Goal: Transaction & Acquisition: Purchase product/service

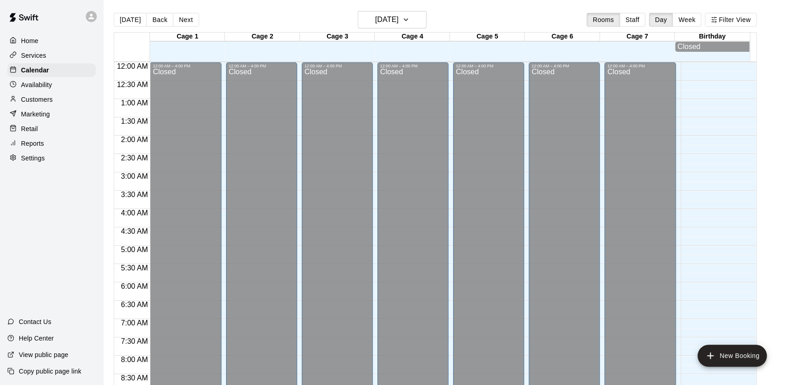
scroll to position [518, 0]
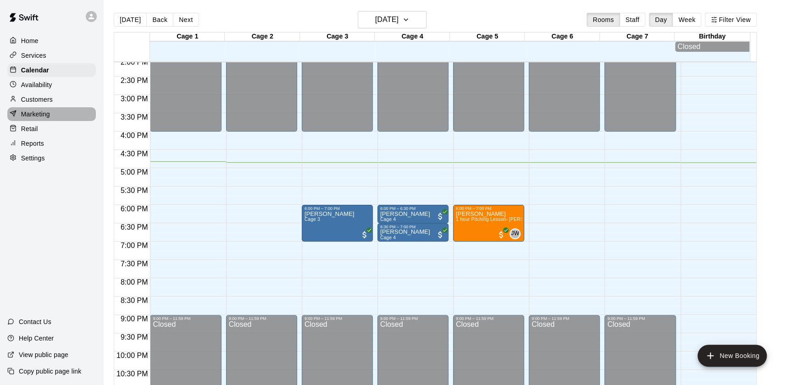
click at [52, 120] on div "Marketing" at bounding box center [51, 114] width 89 height 14
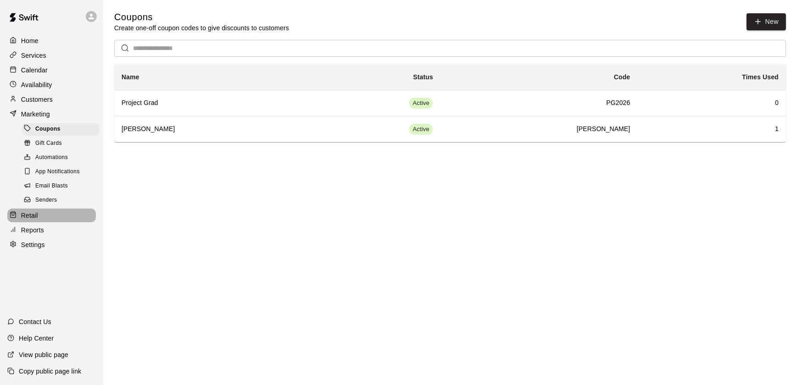
click at [51, 217] on div "Retail" at bounding box center [51, 216] width 89 height 14
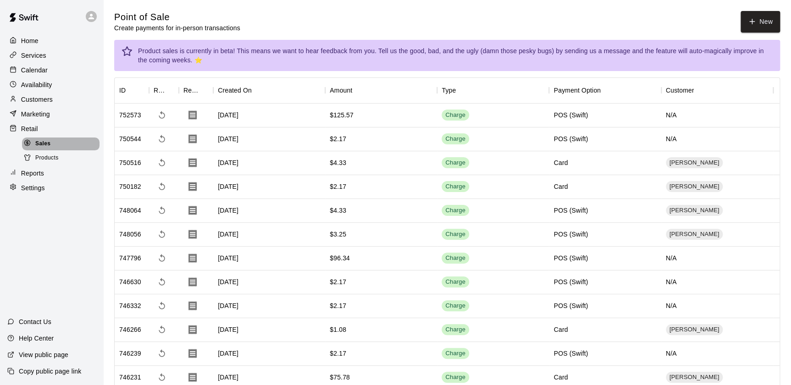
click at [71, 150] on div "Sales" at bounding box center [61, 144] width 78 height 13
click at [71, 157] on div "Products" at bounding box center [61, 158] width 78 height 13
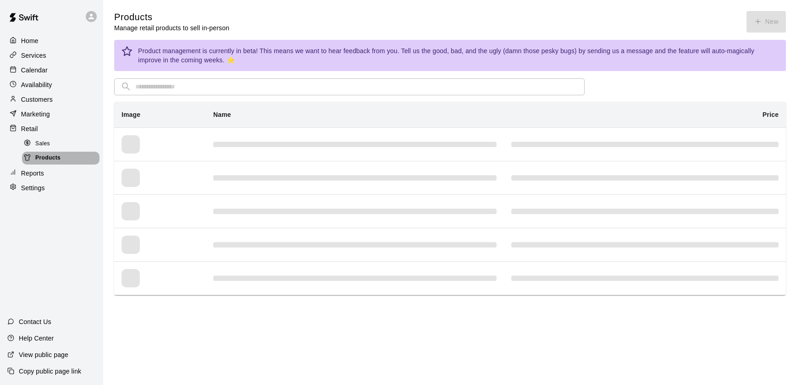
click at [71, 157] on div "Products" at bounding box center [61, 158] width 78 height 13
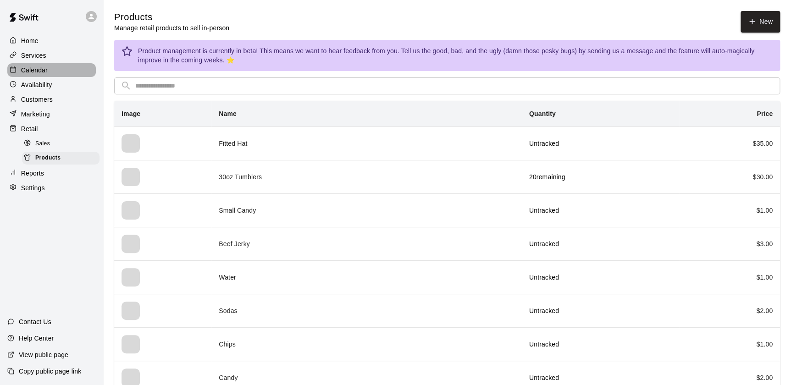
click at [52, 67] on div "Calendar" at bounding box center [51, 70] width 89 height 14
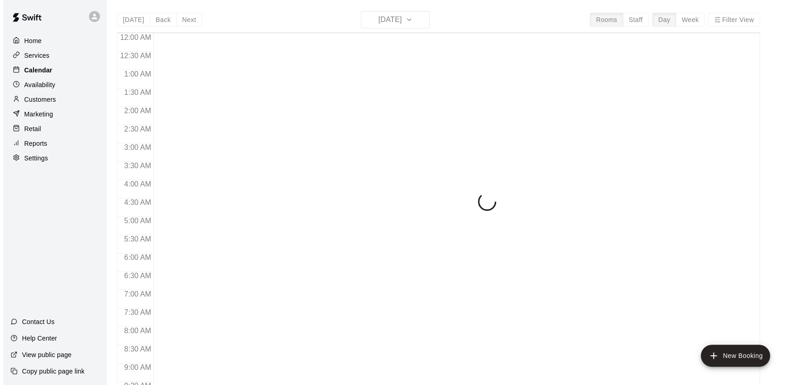
scroll to position [518, 0]
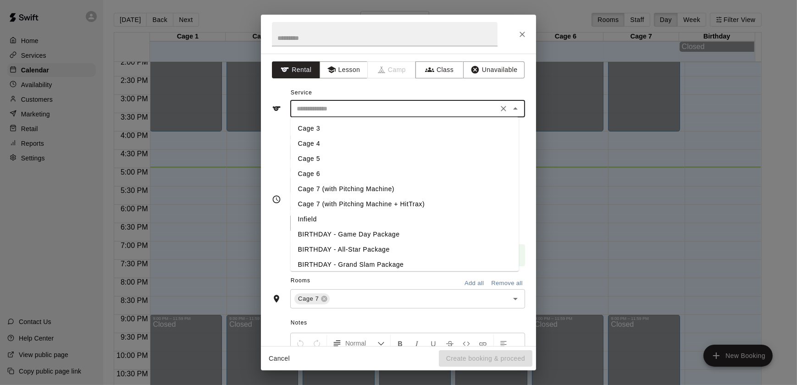
click at [449, 109] on input "text" at bounding box center [394, 108] width 202 height 11
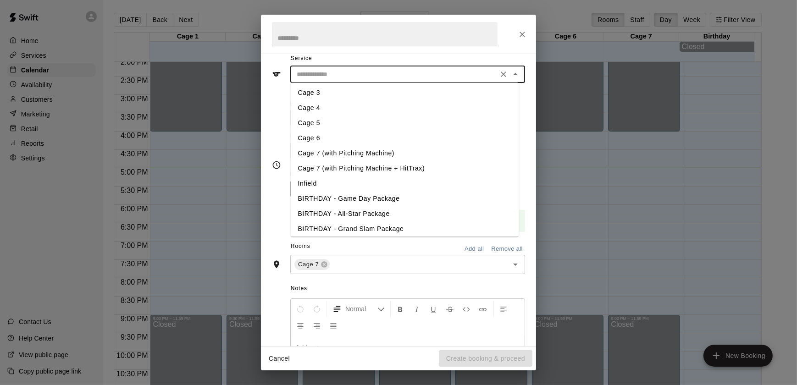
scroll to position [5, 0]
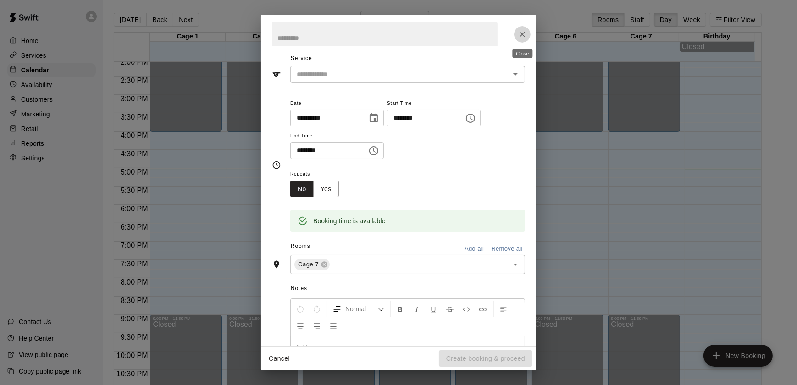
click at [528, 33] on button "Close" at bounding box center [522, 34] width 17 height 17
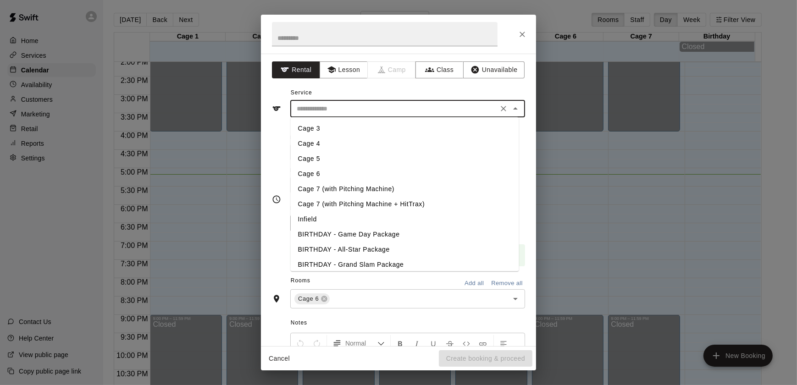
click at [359, 111] on input "text" at bounding box center [394, 108] width 202 height 11
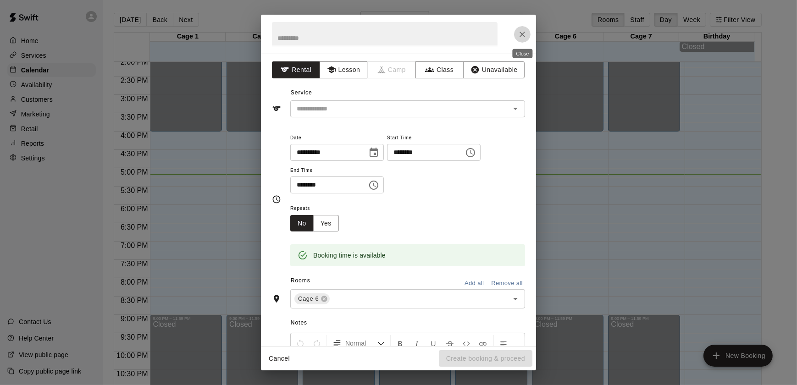
click at [521, 35] on icon "Close" at bounding box center [523, 35] width 6 height 6
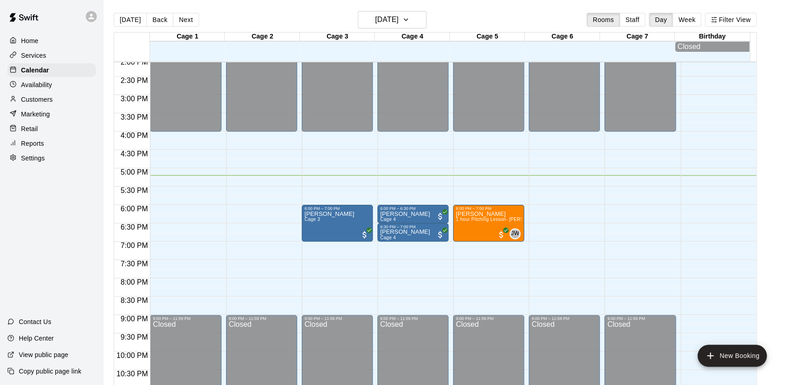
click at [734, 31] on div "[DATE] Back [DATE][DATE] Rooms Staff Day Week Filter View" at bounding box center [435, 21] width 643 height 21
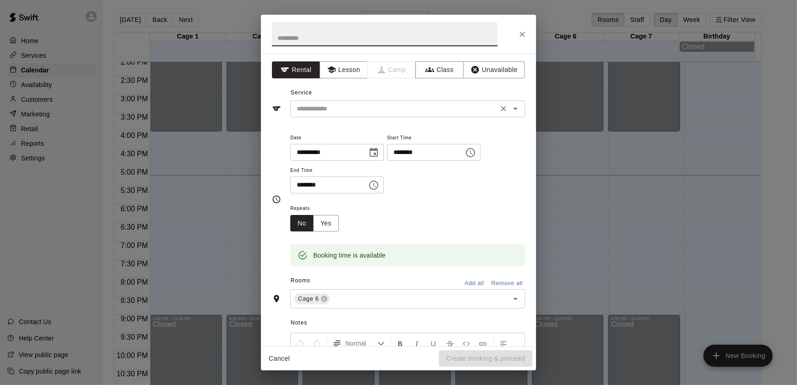
click at [334, 114] on div "​" at bounding box center [407, 108] width 235 height 17
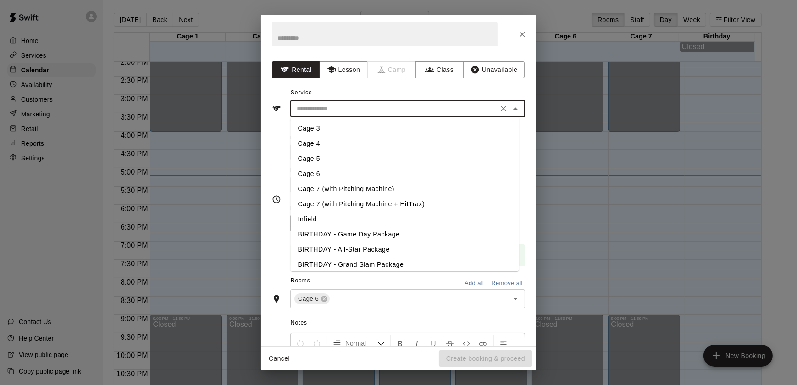
click at [340, 157] on li "Cage 5" at bounding box center [405, 158] width 228 height 15
type input "******"
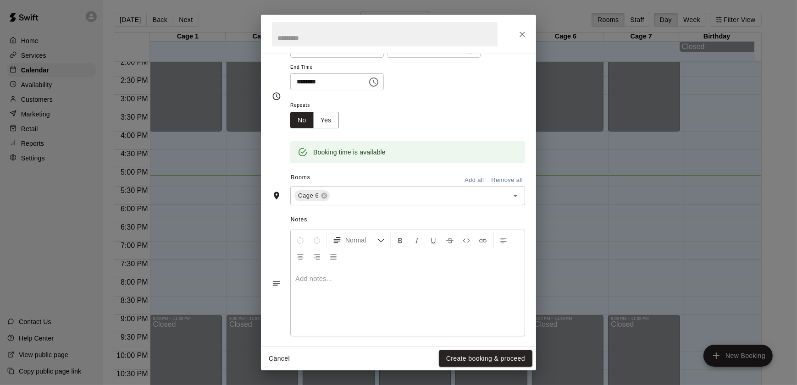
scroll to position [110, 0]
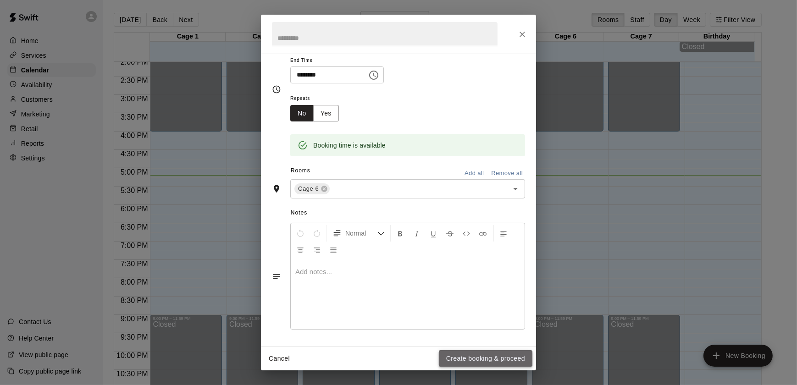
click at [493, 358] on button "Create booking & proceed" at bounding box center [486, 358] width 94 height 17
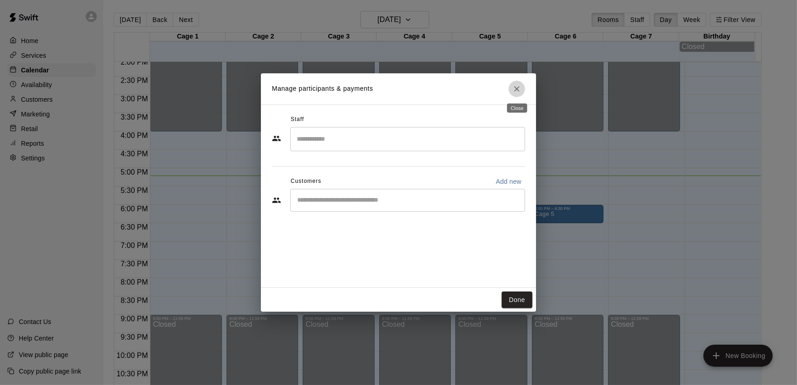
click at [520, 89] on icon "Close" at bounding box center [516, 88] width 9 height 9
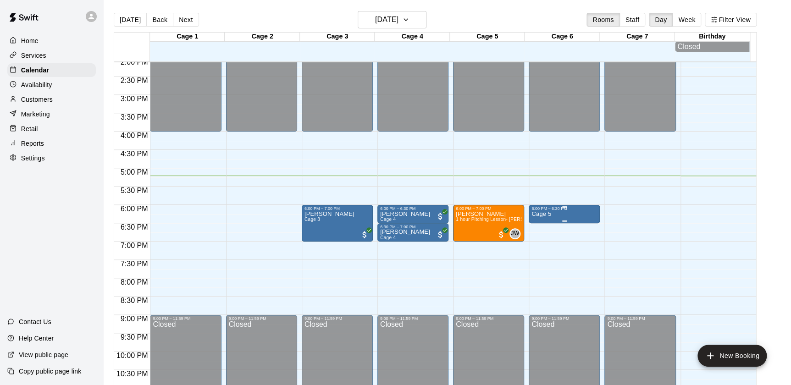
drag, startPoint x: 561, startPoint y: 211, endPoint x: 545, endPoint y: 218, distance: 17.0
click at [545, 214] on p "Cage 5" at bounding box center [542, 214] width 20 height 0
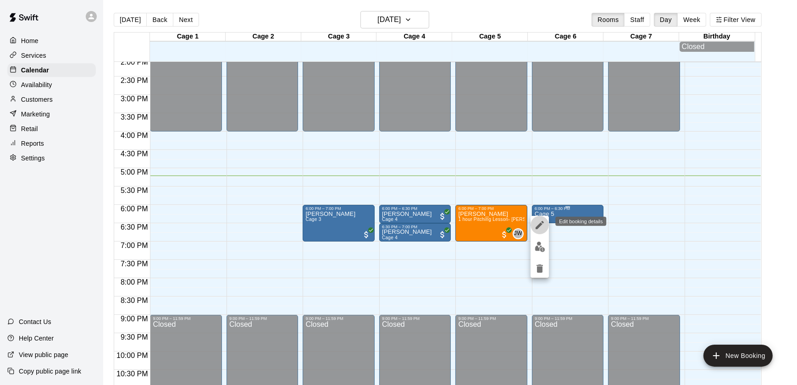
click at [545, 218] on button "edit" at bounding box center [540, 225] width 18 height 18
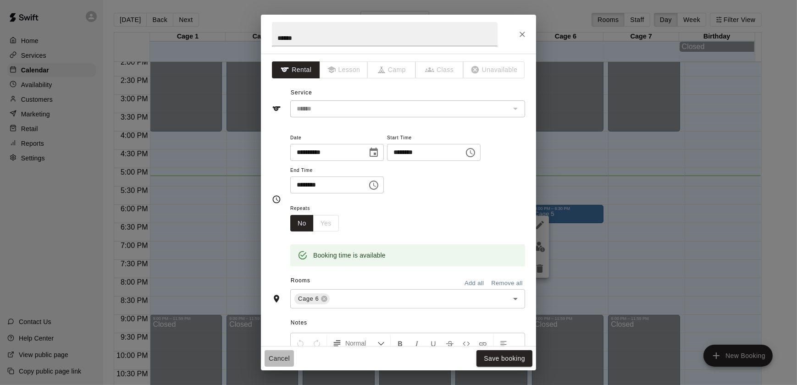
click at [282, 356] on button "Cancel" at bounding box center [279, 358] width 29 height 17
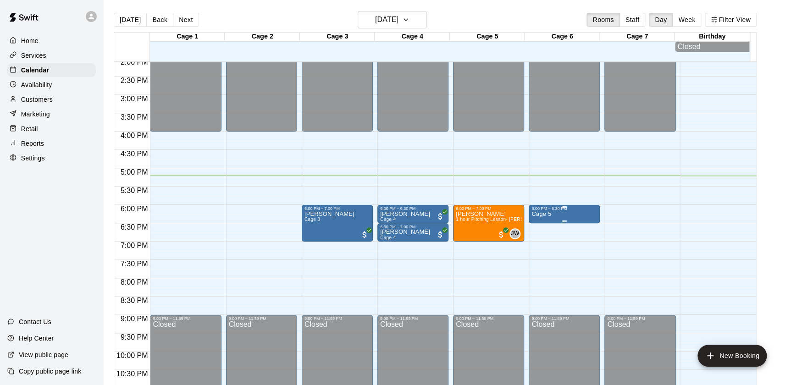
click at [536, 214] on p "Cage 5" at bounding box center [542, 214] width 20 height 0
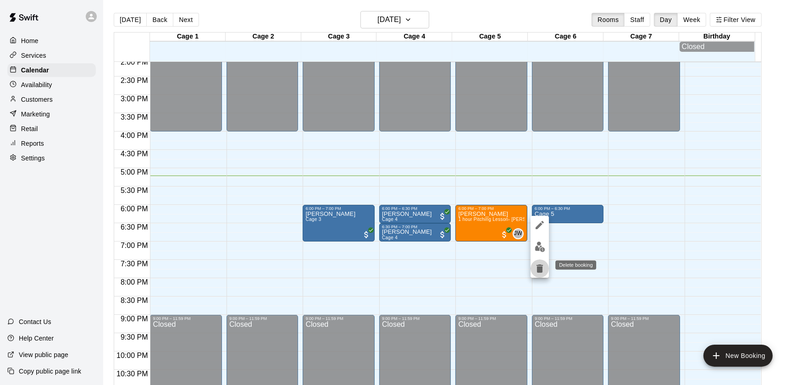
click at [540, 265] on icon "delete" at bounding box center [540, 269] width 6 height 8
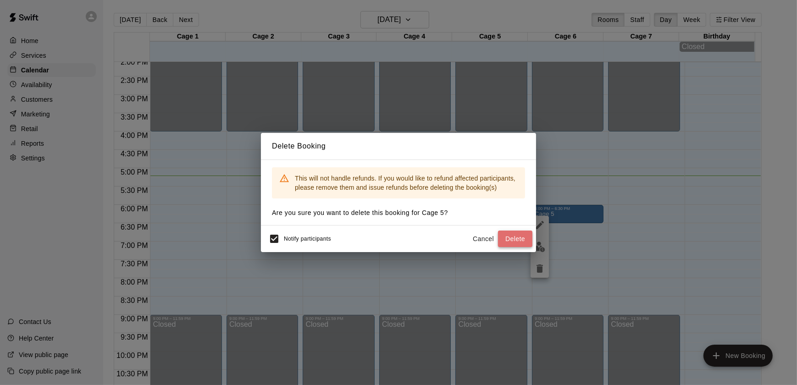
click at [516, 239] on button "Delete" at bounding box center [515, 239] width 34 height 17
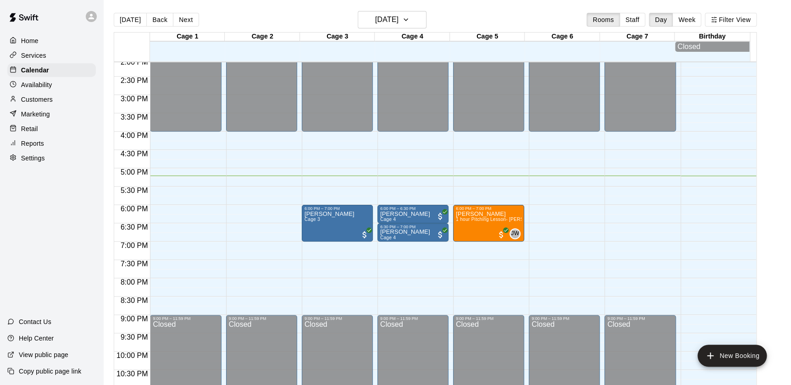
click at [57, 114] on div "Marketing" at bounding box center [51, 114] width 89 height 14
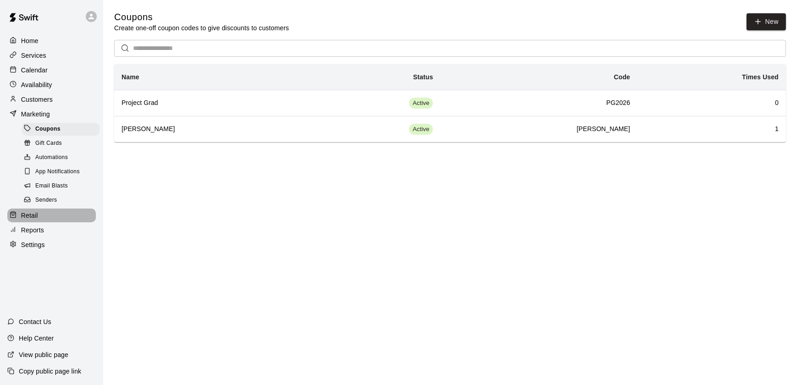
click at [55, 222] on div "Retail" at bounding box center [51, 216] width 89 height 14
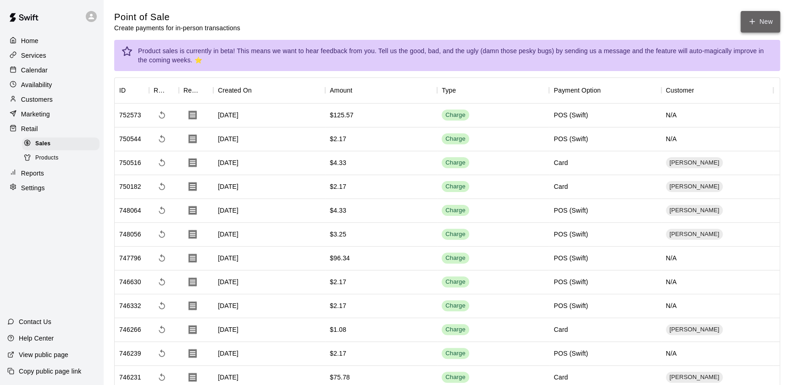
click at [767, 17] on button "New" at bounding box center [760, 22] width 39 height 22
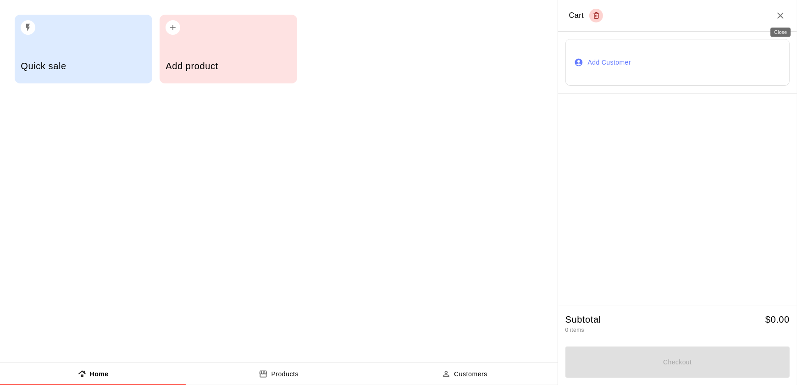
click at [777, 19] on icon "Close" at bounding box center [780, 15] width 11 height 11
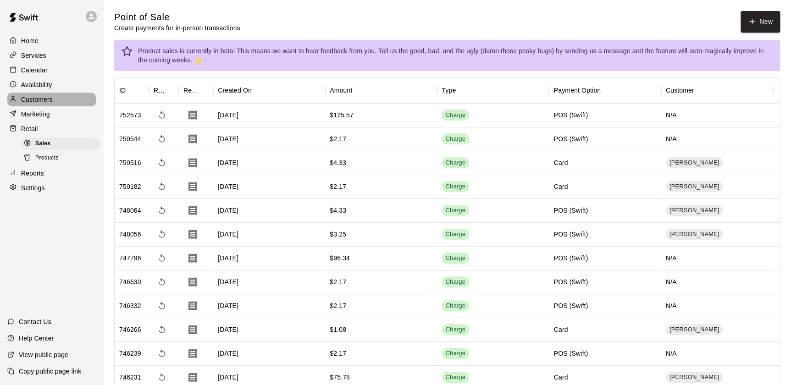
click at [57, 100] on div "Customers" at bounding box center [51, 100] width 89 height 14
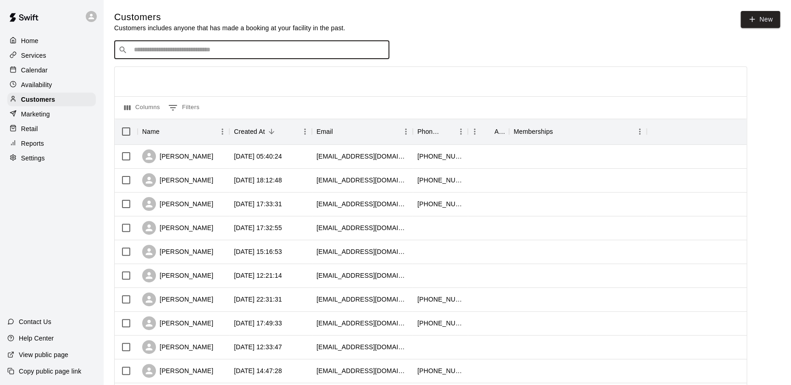
click at [216, 50] on input "Search customers by name or email" at bounding box center [258, 49] width 254 height 9
type input "******"
click at [192, 74] on div "[PERSON_NAME] Prep Family Membership [EMAIL_ADDRESS][DOMAIN_NAME]" at bounding box center [203, 75] width 127 height 20
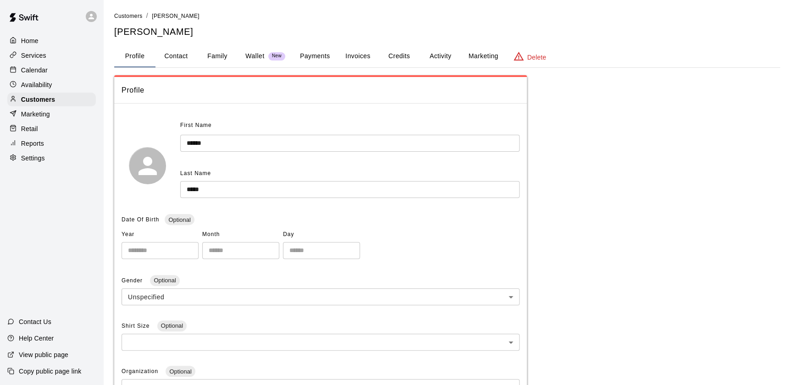
click at [318, 52] on button "Payments" at bounding box center [315, 56] width 44 height 22
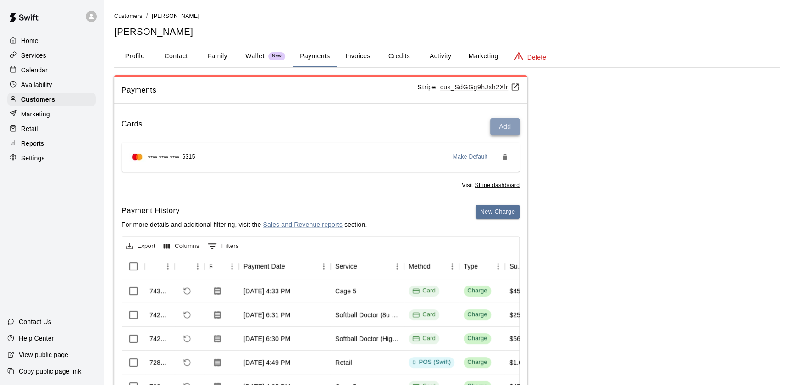
click at [502, 126] on button "Add" at bounding box center [504, 126] width 29 height 17
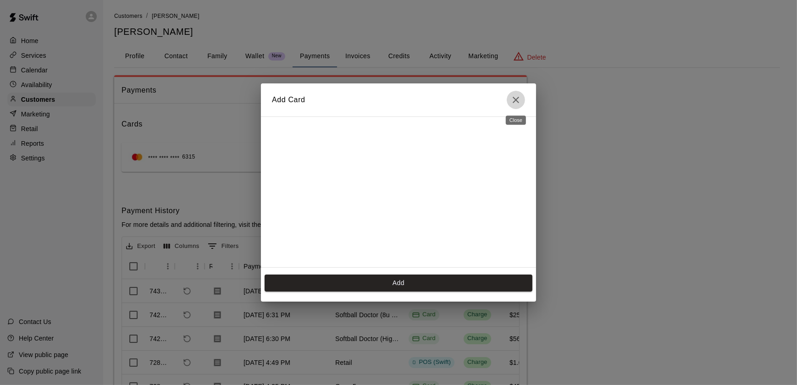
click at [518, 96] on icon "Close" at bounding box center [516, 99] width 11 height 11
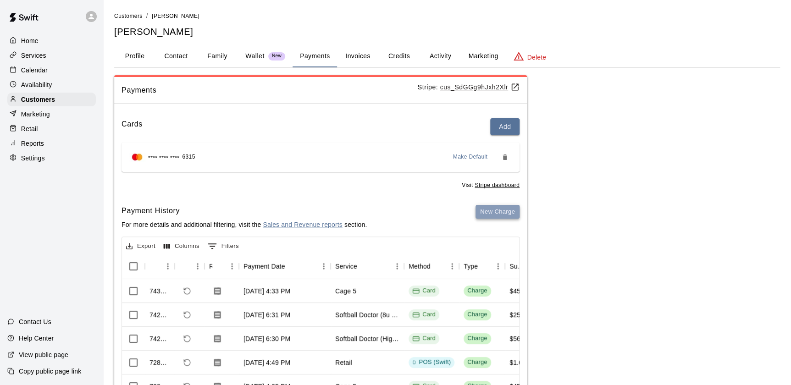
click at [481, 208] on button "New Charge" at bounding box center [498, 212] width 44 height 14
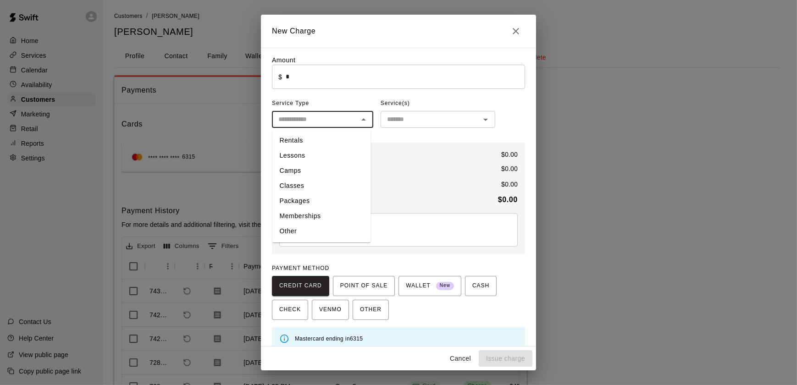
click at [349, 120] on input "text" at bounding box center [315, 119] width 81 height 11
click at [309, 224] on li "Other" at bounding box center [321, 231] width 99 height 15
type input "*****"
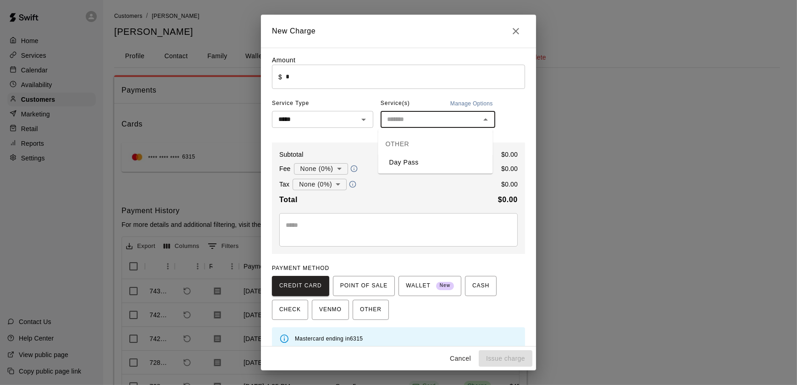
click at [412, 122] on input "text" at bounding box center [430, 119] width 94 height 11
click at [404, 147] on div "OTHER" at bounding box center [435, 144] width 115 height 22
click at [388, 144] on div "OTHER" at bounding box center [435, 144] width 115 height 22
drag, startPoint x: 472, startPoint y: 142, endPoint x: 483, endPoint y: 124, distance: 20.6
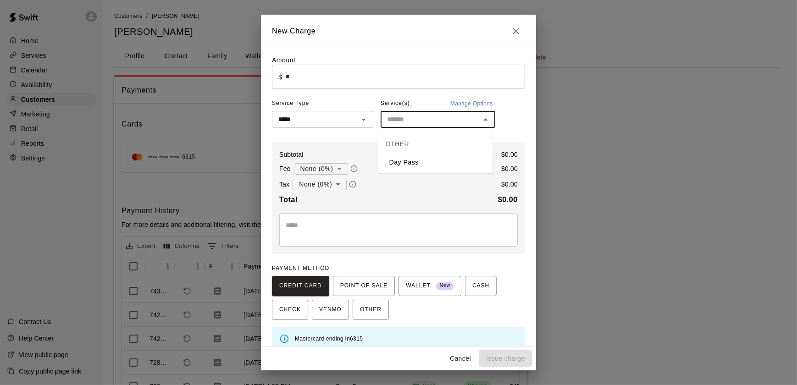
click at [483, 124] on body "Home Services Calendar Availability Customers Marketing Retail Reports Settings…" at bounding box center [398, 231] width 797 height 463
drag, startPoint x: 483, startPoint y: 124, endPoint x: 464, endPoint y: 106, distance: 26.0
click at [464, 106] on div "Service(s) Manage Options ​" at bounding box center [438, 112] width 115 height 32
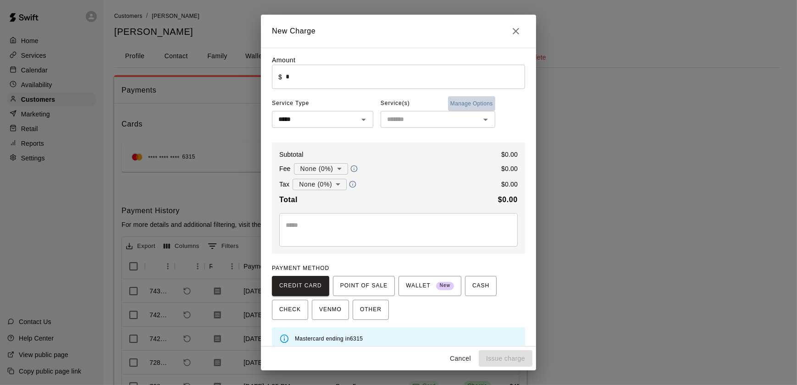
click at [464, 106] on button "Manage Options" at bounding box center [471, 103] width 47 height 15
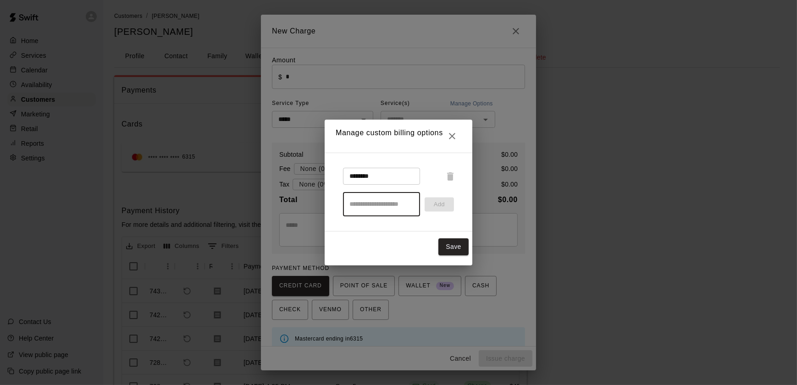
click at [384, 200] on input "text" at bounding box center [381, 204] width 77 height 24
click at [350, 204] on input "**********" at bounding box center [381, 204] width 77 height 24
type input "**********"
click at [453, 247] on button "Save" at bounding box center [453, 247] width 30 height 17
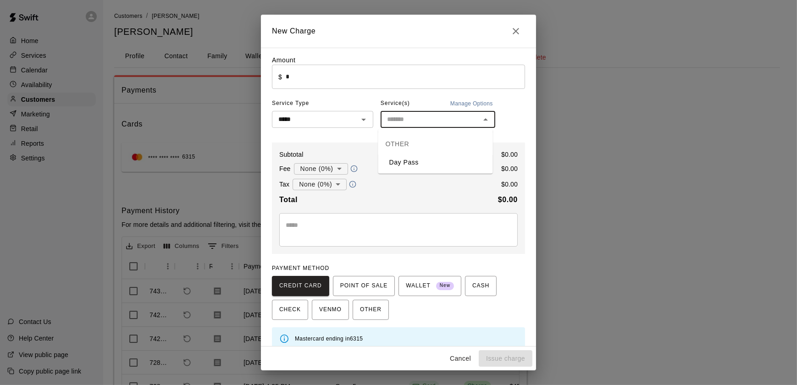
click at [423, 123] on input "text" at bounding box center [430, 119] width 94 height 11
click at [418, 198] on div "Total $ 0.00" at bounding box center [398, 200] width 239 height 12
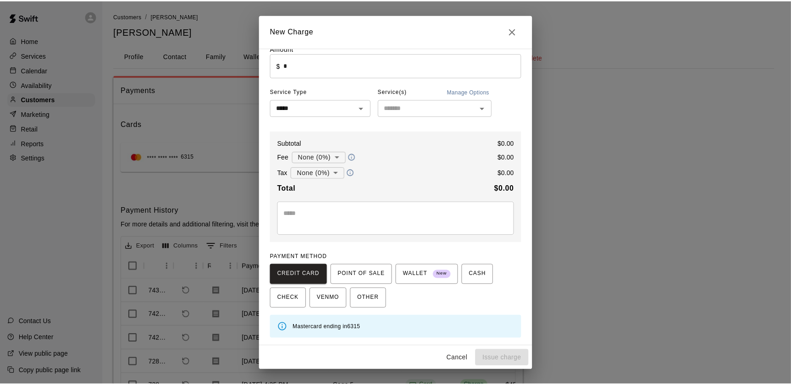
scroll to position [6, 0]
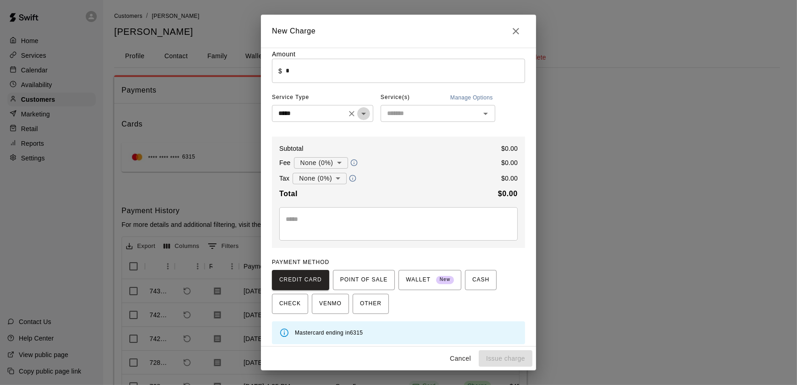
click at [363, 115] on icon "Open" at bounding box center [363, 113] width 11 height 11
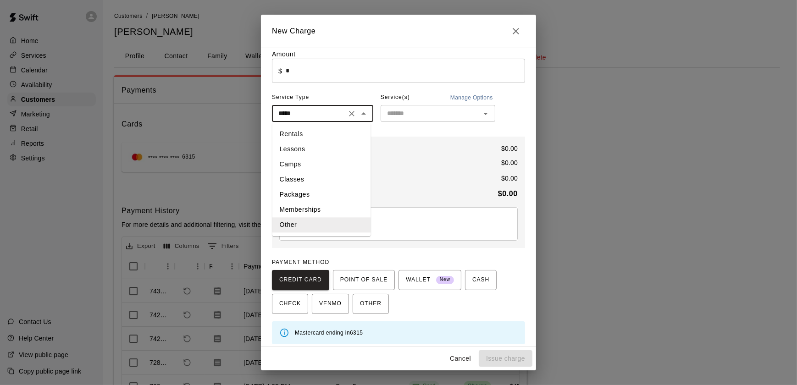
drag, startPoint x: 318, startPoint y: 220, endPoint x: 467, endPoint y: 95, distance: 194.7
click at [467, 95] on div "Amount ​ $ * ​ Service Type ***** ​ Rentals Lessons Camps Classes Packages Memb…" at bounding box center [398, 197] width 253 height 295
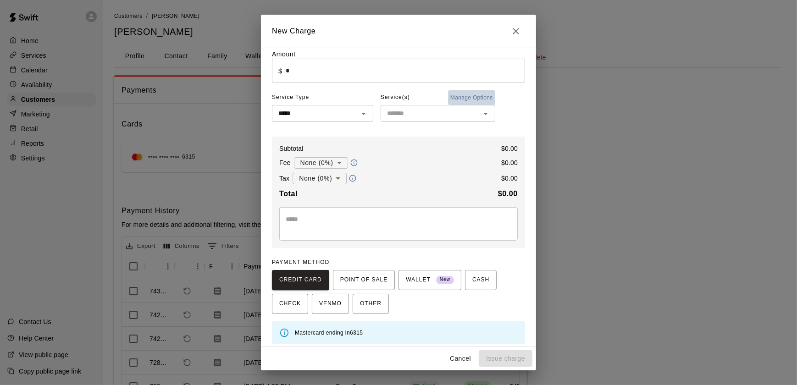
click at [467, 95] on button "Manage Options" at bounding box center [471, 97] width 47 height 15
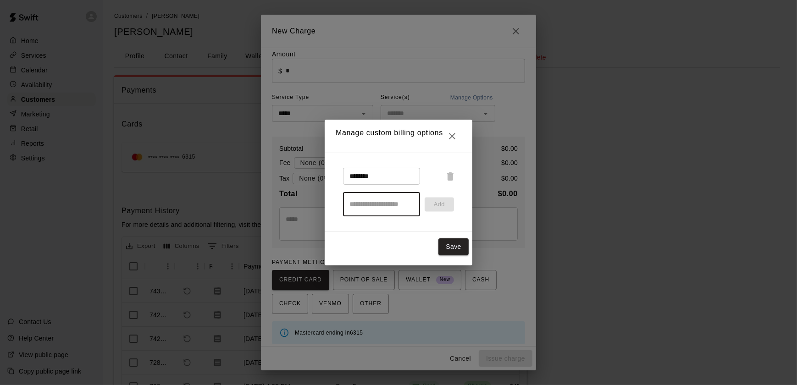
click at [386, 205] on input "text" at bounding box center [381, 204] width 77 height 24
type input "**********"
click at [439, 207] on button "Add" at bounding box center [439, 204] width 29 height 14
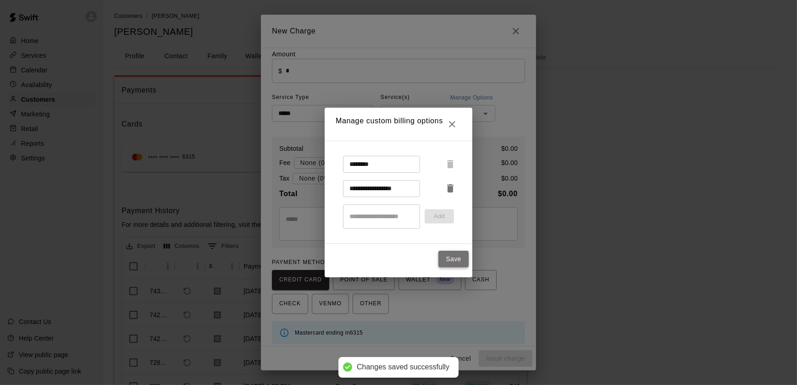
click at [449, 257] on button "Save" at bounding box center [453, 259] width 30 height 17
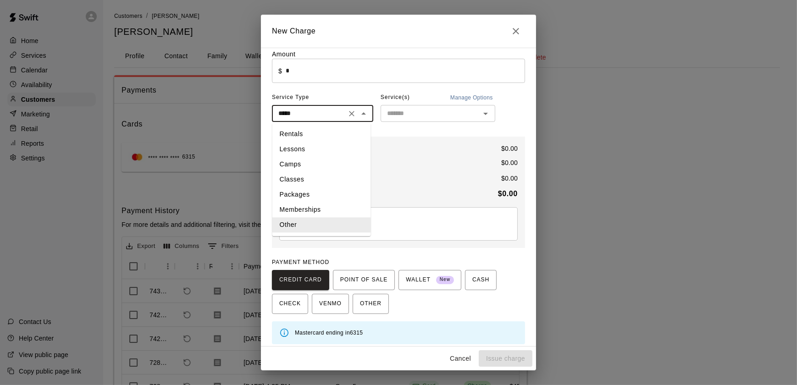
click at [334, 114] on input "*****" at bounding box center [309, 113] width 69 height 11
click at [294, 229] on li "Other" at bounding box center [321, 224] width 99 height 15
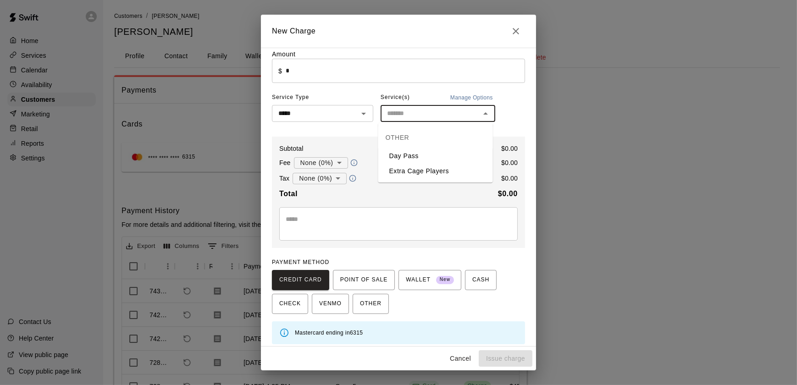
click at [425, 110] on input "text" at bounding box center [430, 113] width 94 height 11
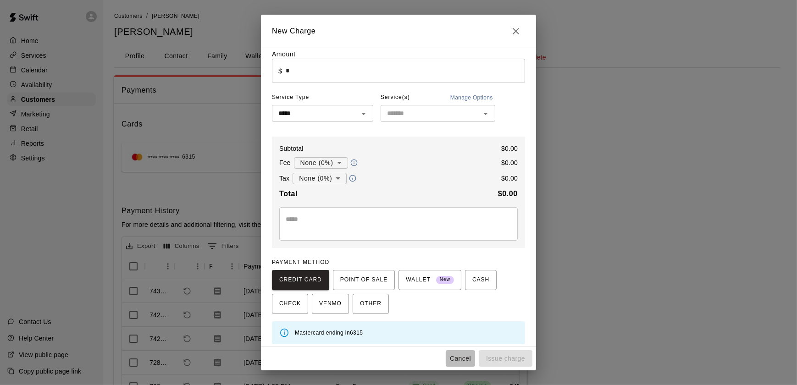
click at [459, 356] on button "Cancel" at bounding box center [460, 358] width 29 height 17
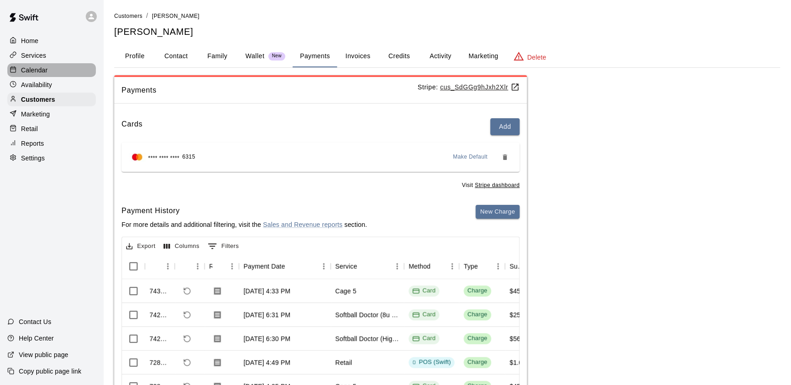
click at [45, 67] on p "Calendar" at bounding box center [34, 70] width 27 height 9
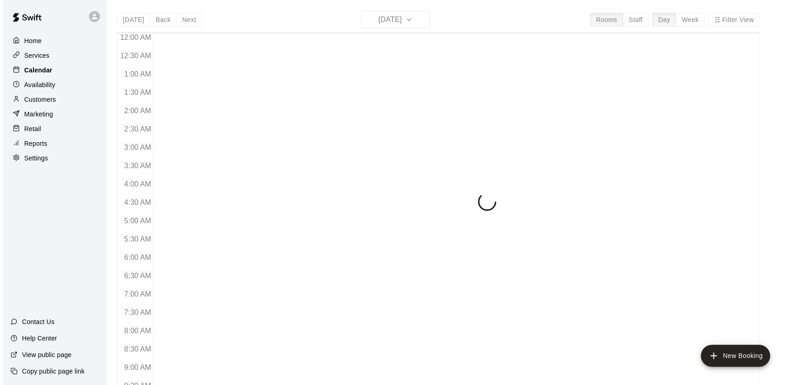
scroll to position [518, 0]
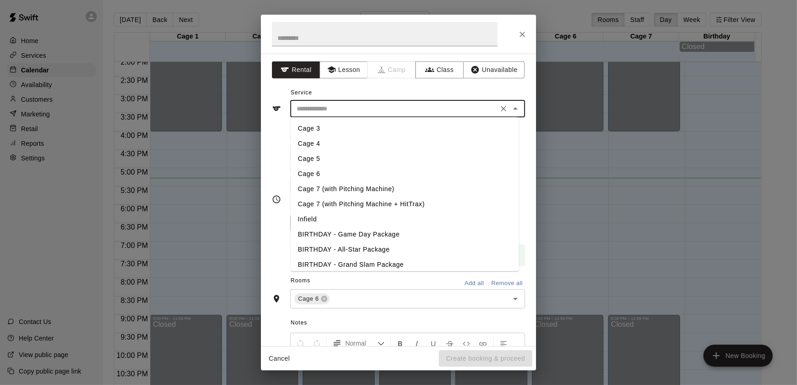
click at [334, 108] on input "text" at bounding box center [394, 108] width 202 height 11
click at [329, 205] on li "Cage 7 (with Pitching Machine + HitTrax)" at bounding box center [405, 204] width 228 height 15
type input "**********"
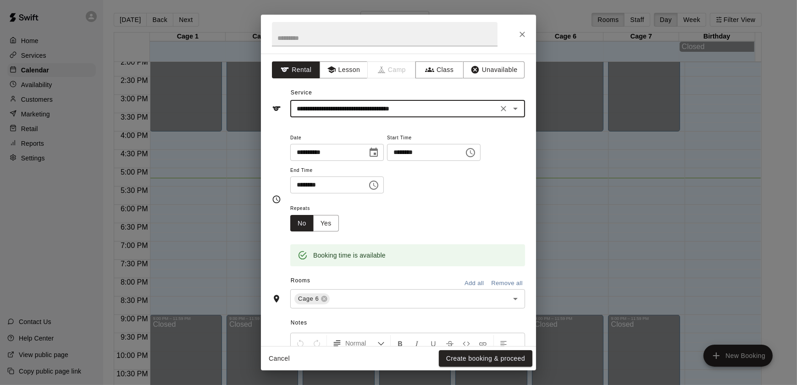
scroll to position [110, 0]
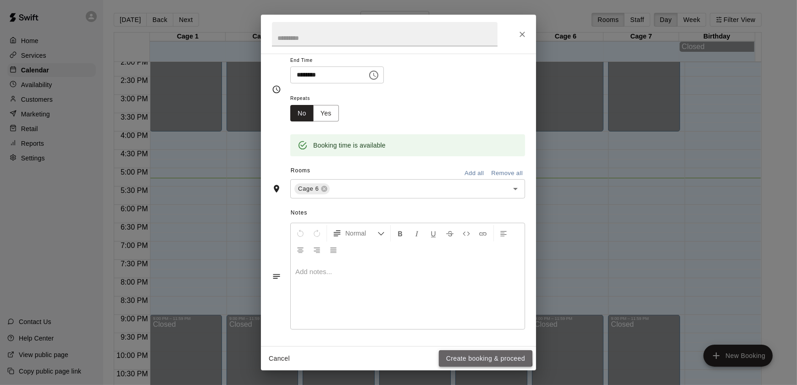
click at [444, 357] on button "Create booking & proceed" at bounding box center [486, 358] width 94 height 17
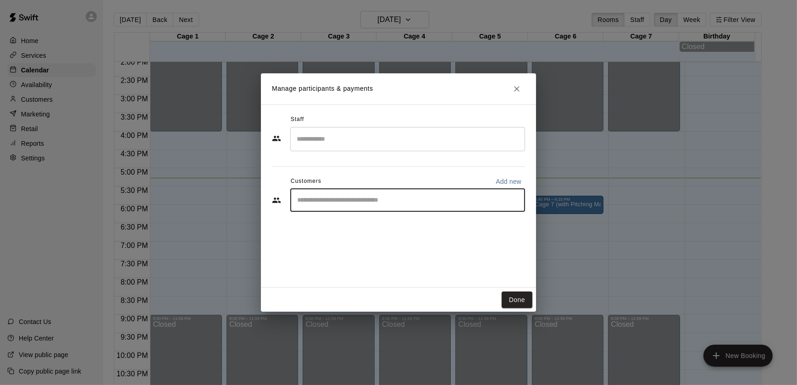
click at [378, 204] on input "Start typing to search customers..." at bounding box center [407, 200] width 227 height 9
type input "****"
click at [353, 232] on span "[EMAIL_ADDRESS][DOMAIN_NAME]" at bounding box center [365, 231] width 99 height 6
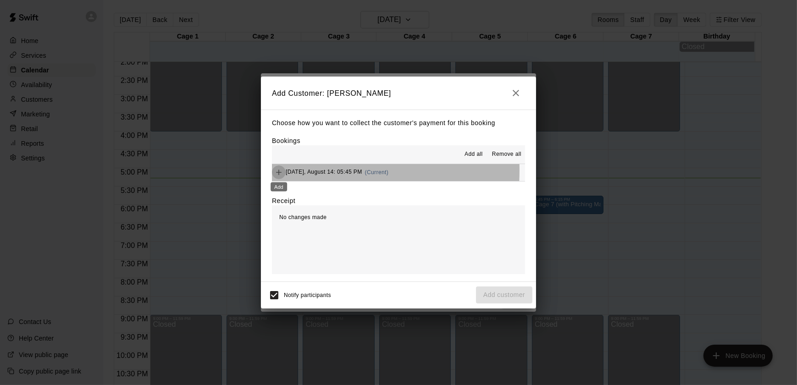
click at [275, 171] on icon "Add" at bounding box center [278, 172] width 9 height 9
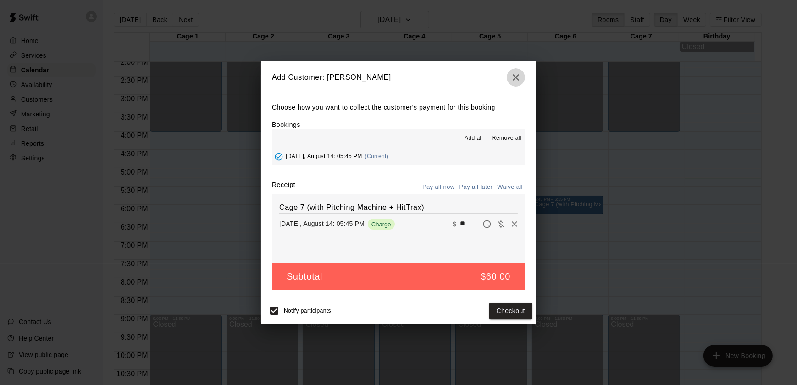
click at [515, 78] on icon "button" at bounding box center [516, 77] width 6 height 6
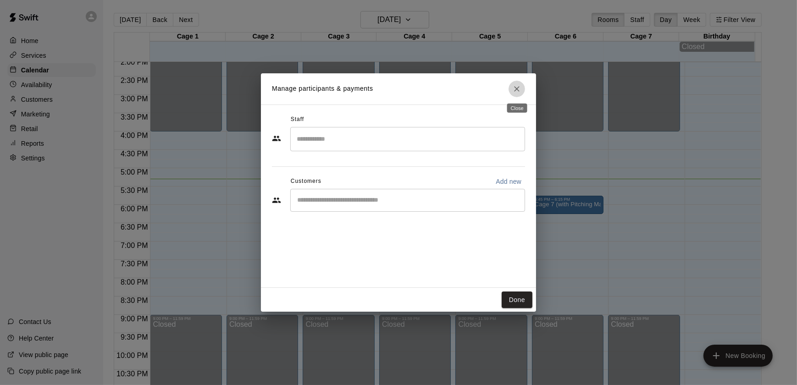
click at [520, 91] on icon "Close" at bounding box center [516, 88] width 9 height 9
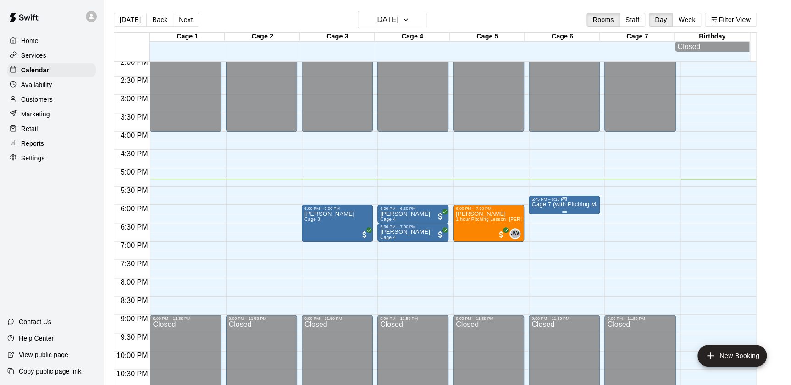
click at [572, 205] on p "Cage 7 (with Pitching Machine + HitTrax)" at bounding box center [565, 205] width 66 height 0
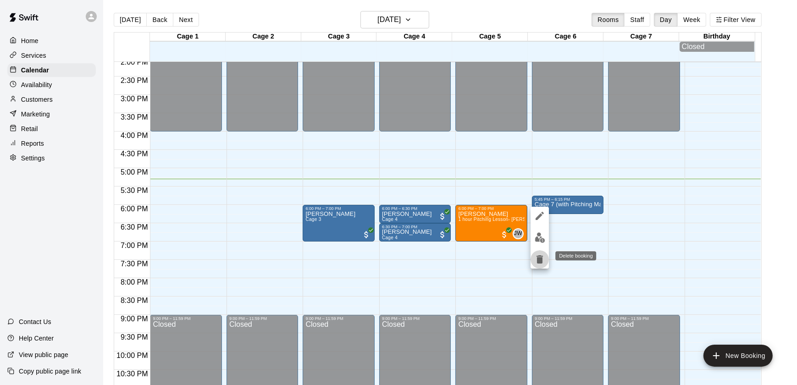
click at [535, 253] on button "delete" at bounding box center [540, 259] width 18 height 18
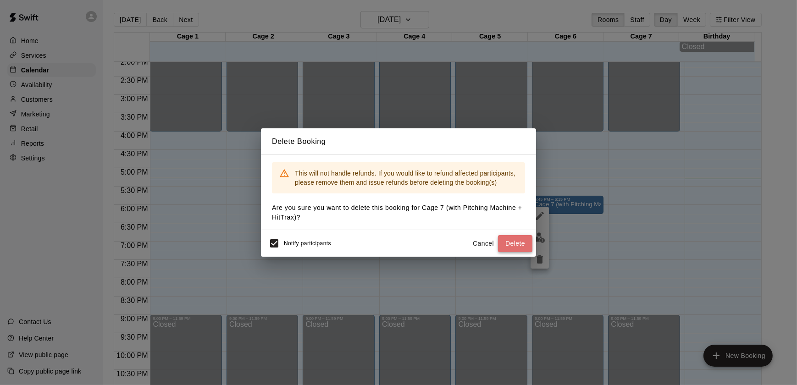
click at [510, 247] on button "Delete" at bounding box center [515, 243] width 34 height 17
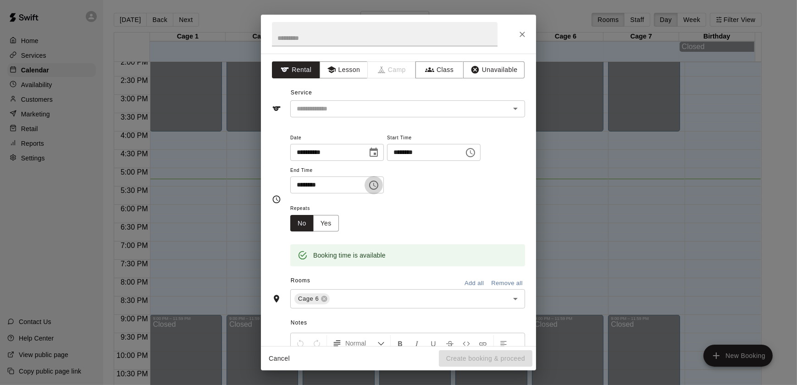
click at [376, 183] on icon "Choose time, selected time is 6:30 PM" at bounding box center [374, 185] width 3 height 4
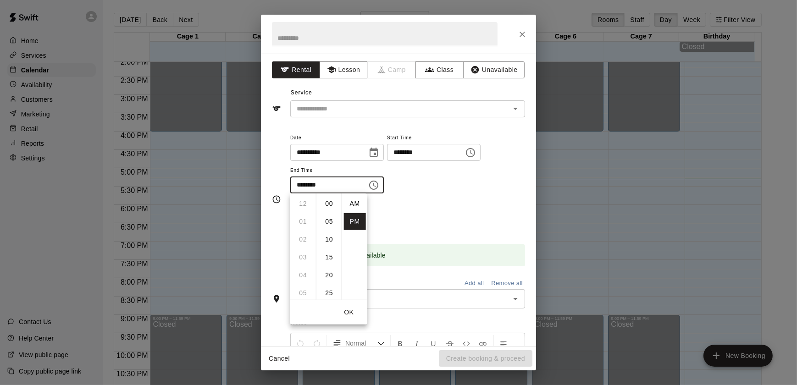
scroll to position [17, 0]
click at [298, 223] on li "07" at bounding box center [303, 222] width 22 height 17
click at [323, 201] on li "00" at bounding box center [329, 203] width 22 height 17
type input "********"
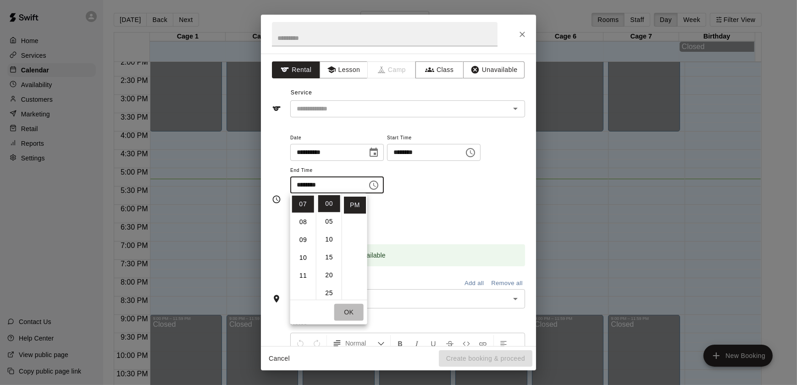
click at [348, 312] on button "OK" at bounding box center [348, 312] width 29 height 17
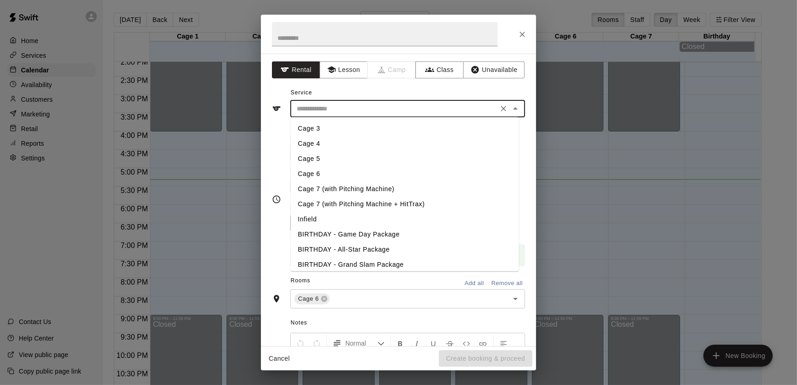
click at [342, 112] on input "text" at bounding box center [394, 108] width 202 height 11
click at [344, 201] on li "Cage 7 (with Pitching Machine + HitTrax)" at bounding box center [405, 204] width 228 height 15
type input "**********"
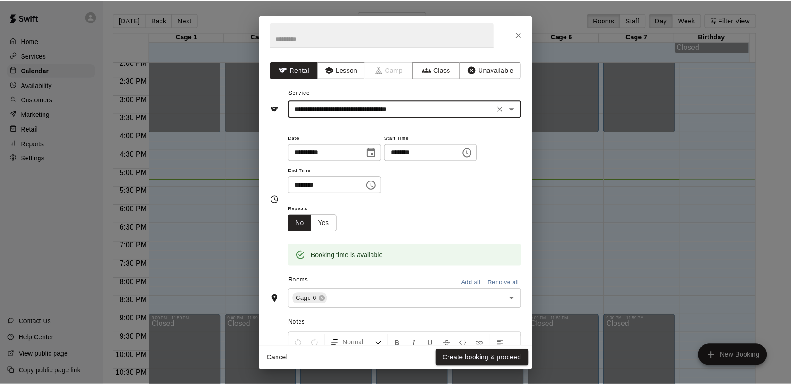
scroll to position [110, 0]
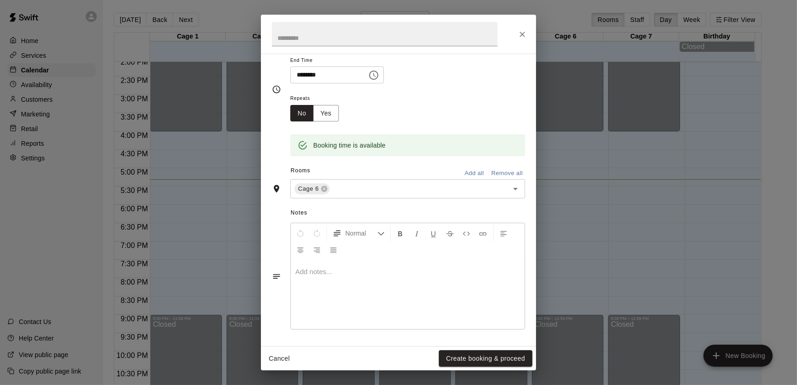
click at [449, 349] on div "Cancel Create booking & proceed" at bounding box center [398, 359] width 275 height 24
click at [452, 362] on button "Create booking & proceed" at bounding box center [486, 358] width 94 height 17
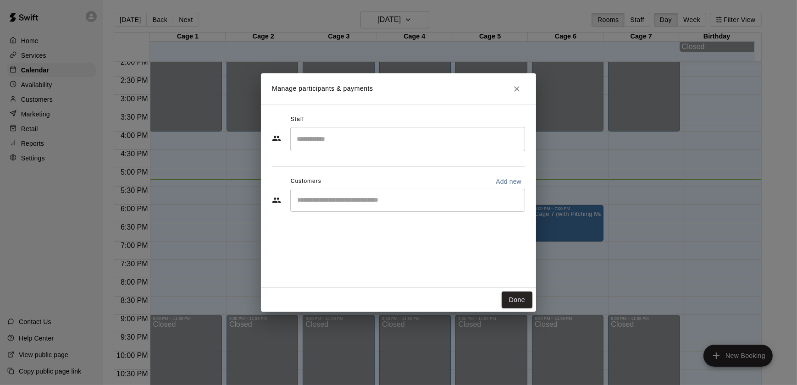
click at [347, 209] on div "​" at bounding box center [407, 200] width 235 height 23
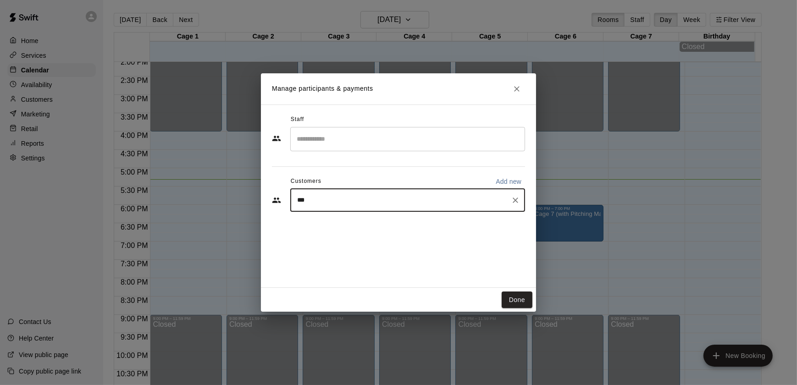
type input "****"
click at [375, 229] on span "[EMAIL_ADDRESS][DOMAIN_NAME]" at bounding box center [365, 231] width 99 height 6
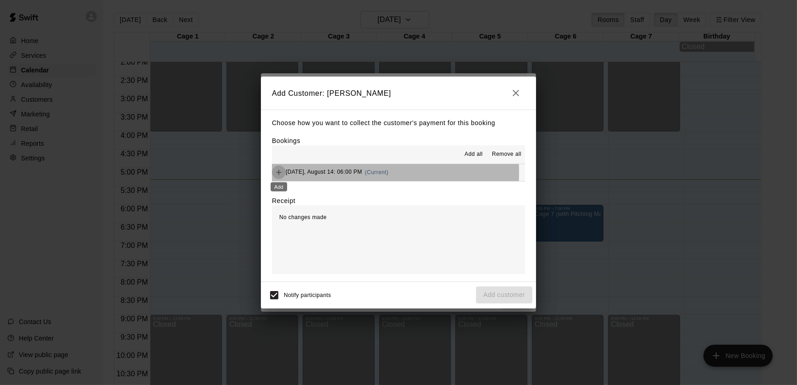
click at [280, 174] on icon "Add" at bounding box center [278, 172] width 9 height 9
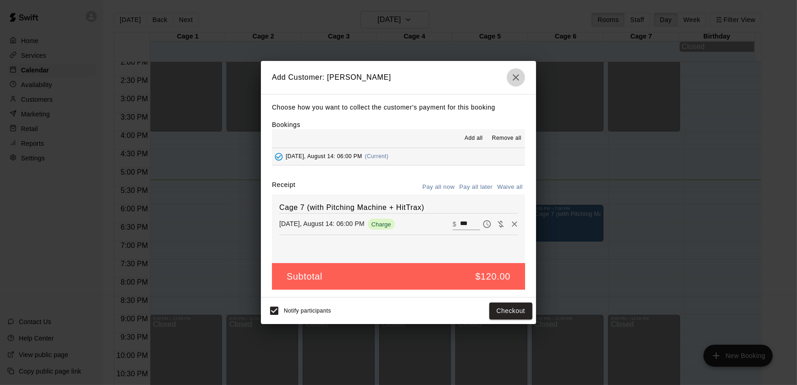
click at [511, 82] on icon "button" at bounding box center [516, 77] width 11 height 11
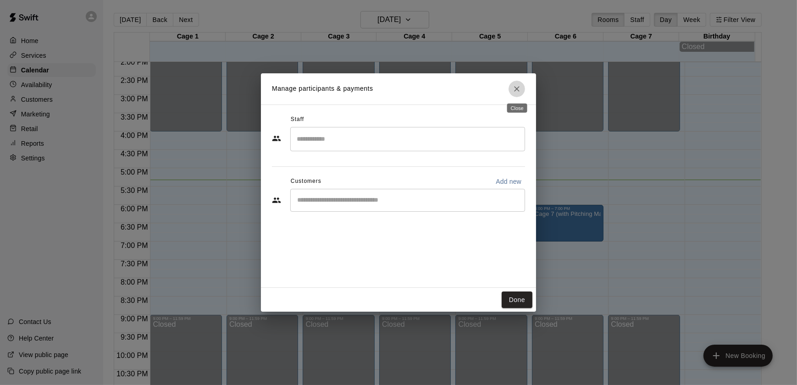
click at [511, 82] on button "Close" at bounding box center [517, 89] width 17 height 17
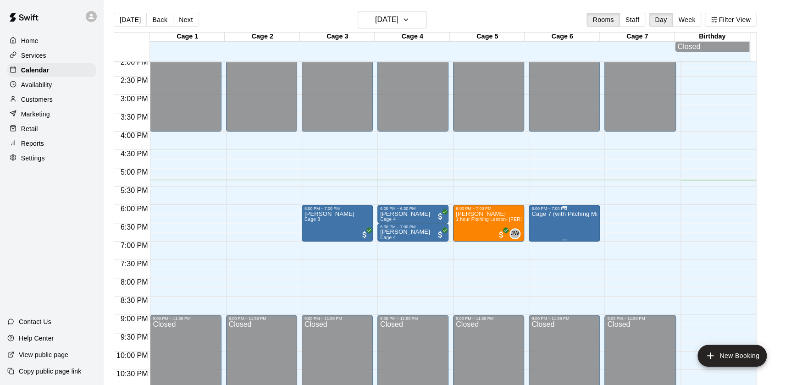
drag, startPoint x: 553, startPoint y: 215, endPoint x: 551, endPoint y: 241, distance: 25.7
click at [551, 240] on div at bounding box center [565, 239] width 66 height 1
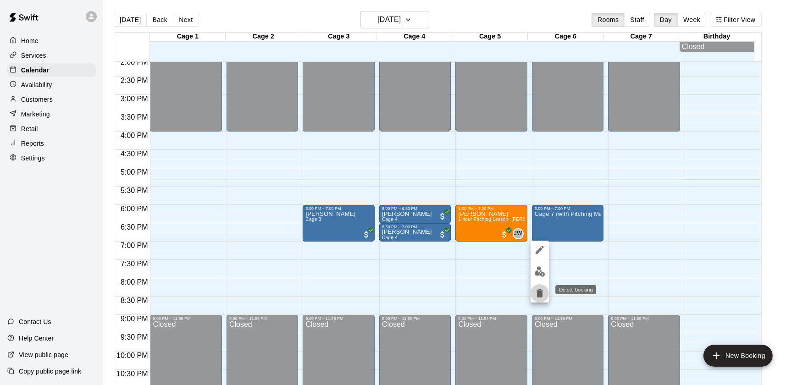
click at [541, 294] on icon "delete" at bounding box center [540, 293] width 6 height 8
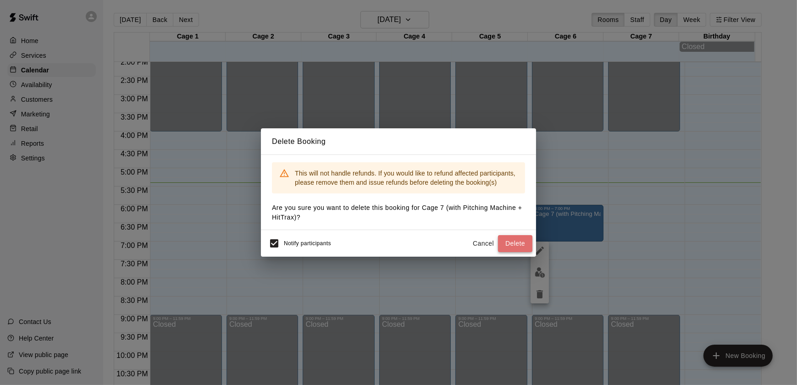
click at [511, 240] on button "Delete" at bounding box center [515, 243] width 34 height 17
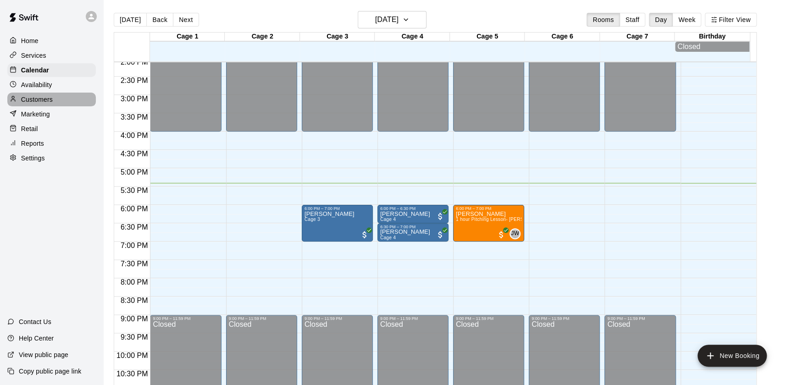
click at [56, 101] on div "Customers" at bounding box center [51, 100] width 89 height 14
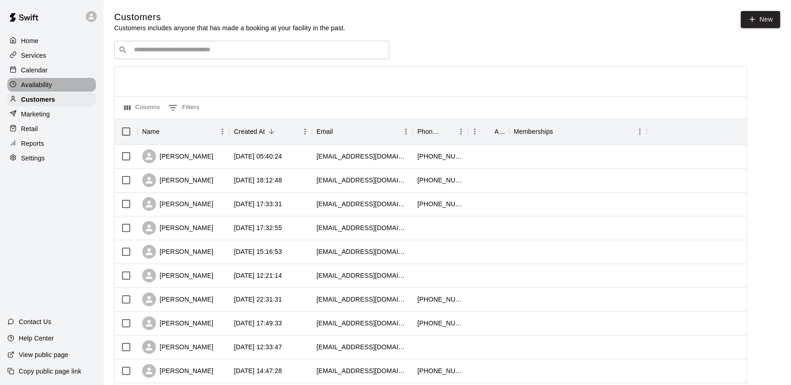
click at [50, 84] on p "Availability" at bounding box center [36, 84] width 31 height 9
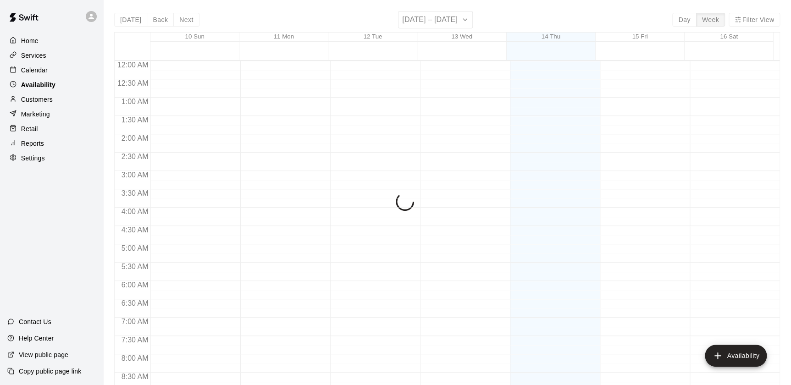
scroll to position [545, 0]
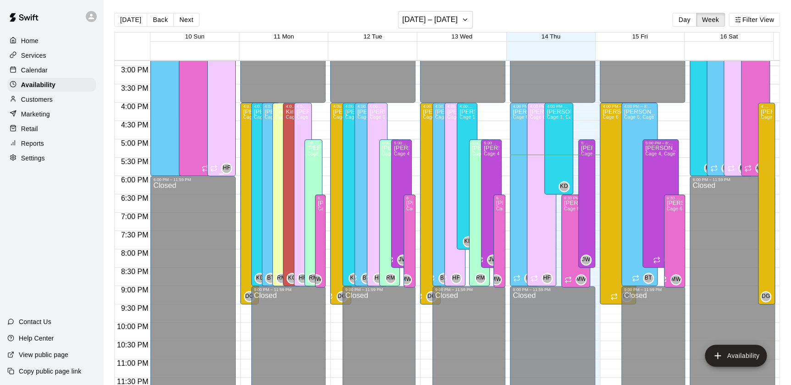
click at [230, 158] on div "[PERSON_NAME] Cage 6, Cage 7" at bounding box center [221, 154] width 23 height 385
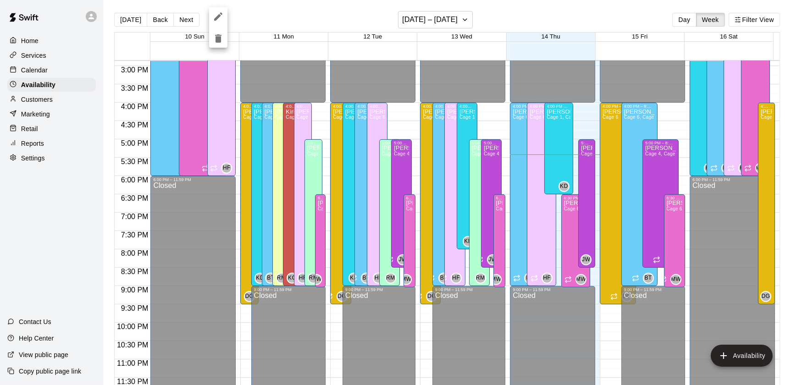
click at [38, 56] on div at bounding box center [398, 192] width 797 height 385
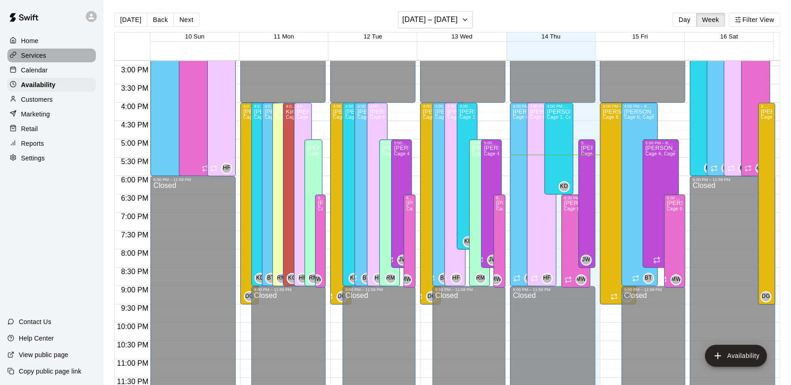
click at [38, 56] on p "Services" at bounding box center [33, 55] width 25 height 9
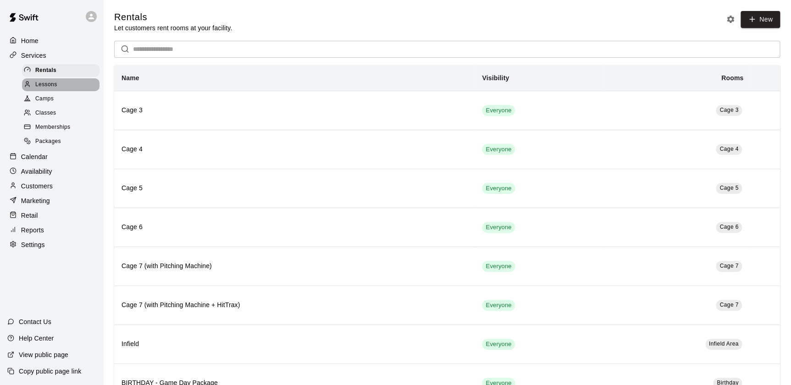
click at [49, 83] on span "Lessons" at bounding box center [46, 84] width 22 height 9
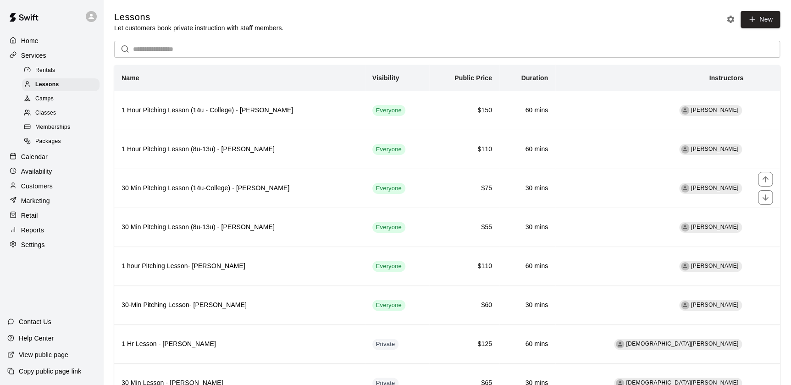
click at [234, 195] on th "30 Min Pitching Lesson (14u-College) - [PERSON_NAME]" at bounding box center [239, 188] width 251 height 39
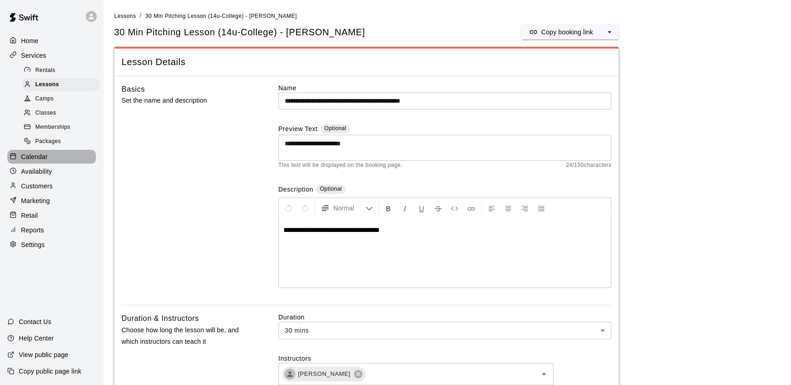
click at [39, 158] on p "Calendar" at bounding box center [34, 156] width 27 height 9
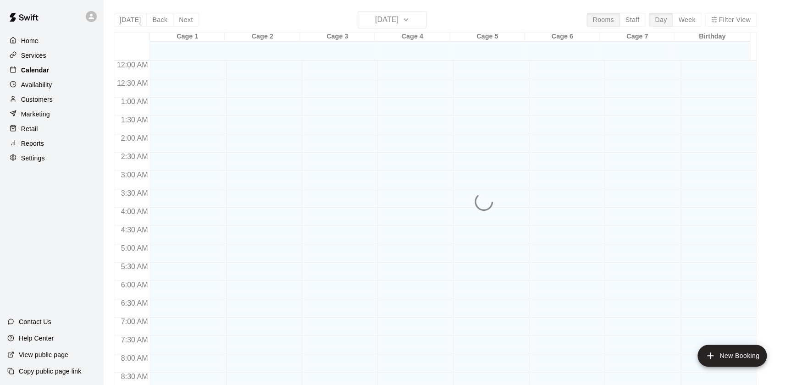
scroll to position [518, 0]
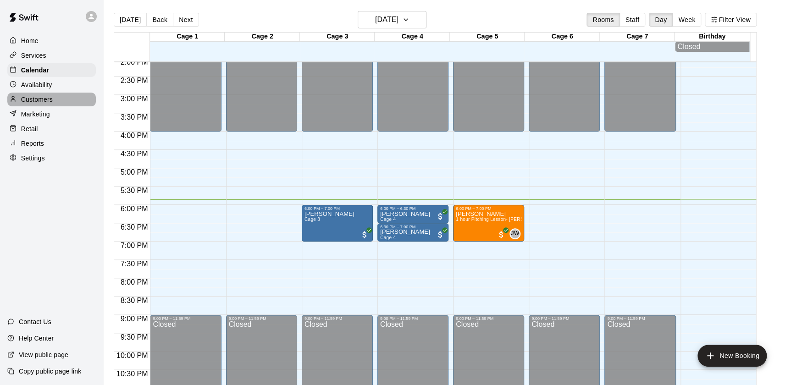
click at [59, 99] on div "Customers" at bounding box center [51, 100] width 89 height 14
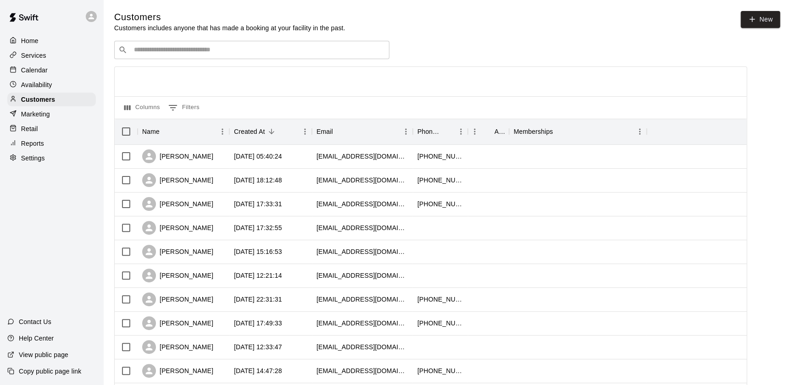
click at [147, 56] on div "​ ​" at bounding box center [251, 50] width 275 height 18
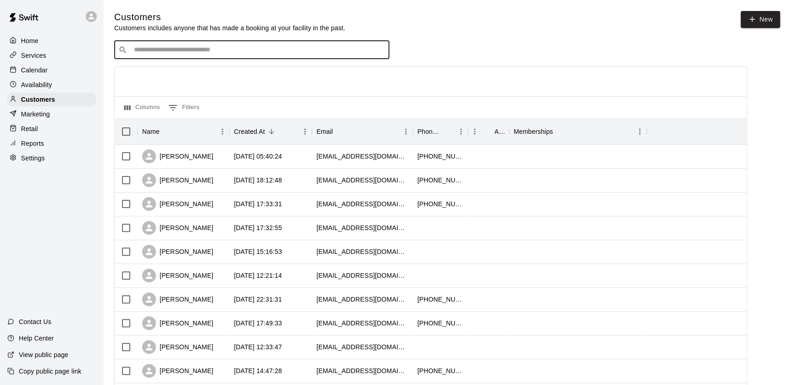
click at [147, 56] on div "​ ​" at bounding box center [251, 50] width 275 height 18
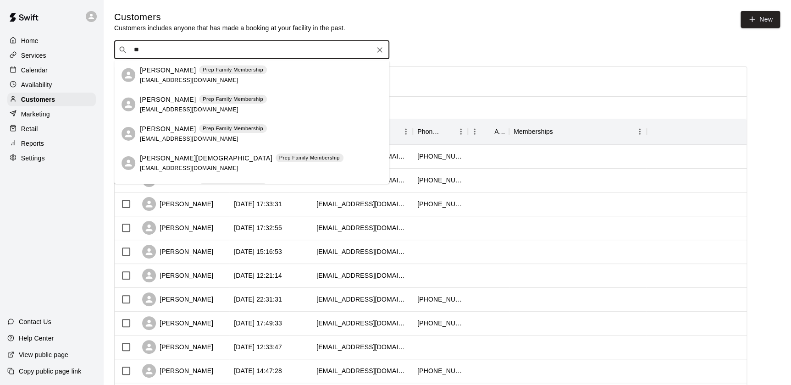
type input "*"
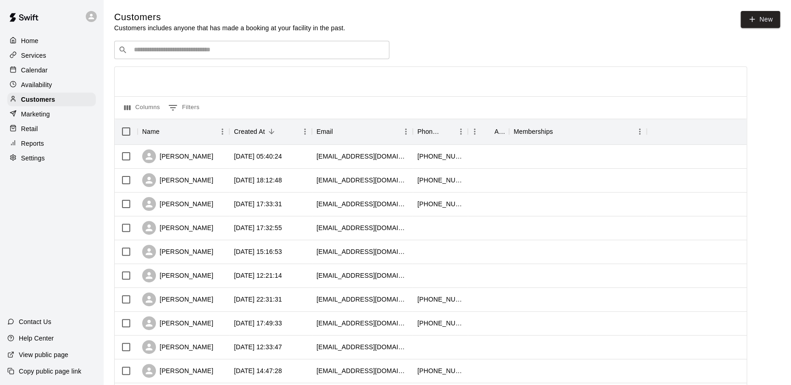
click at [32, 77] on div "Calendar" at bounding box center [51, 70] width 89 height 14
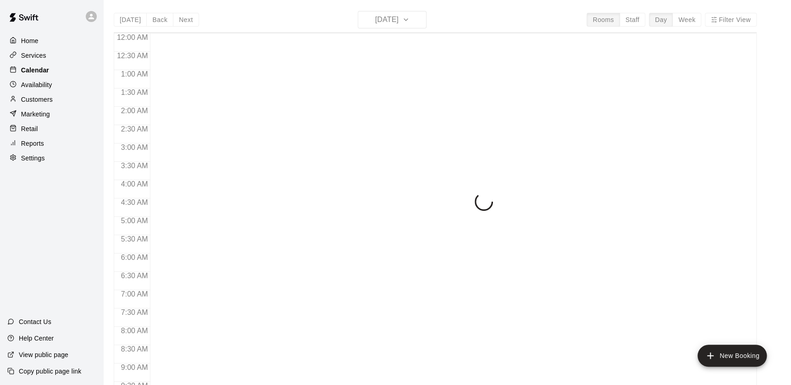
scroll to position [518, 0]
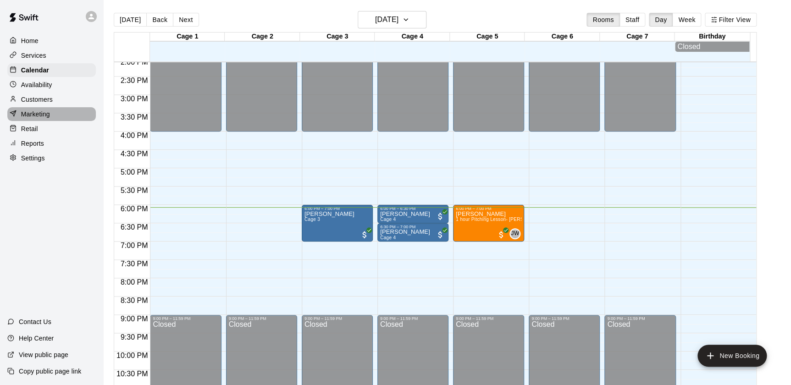
click at [60, 121] on div "Marketing" at bounding box center [51, 114] width 89 height 14
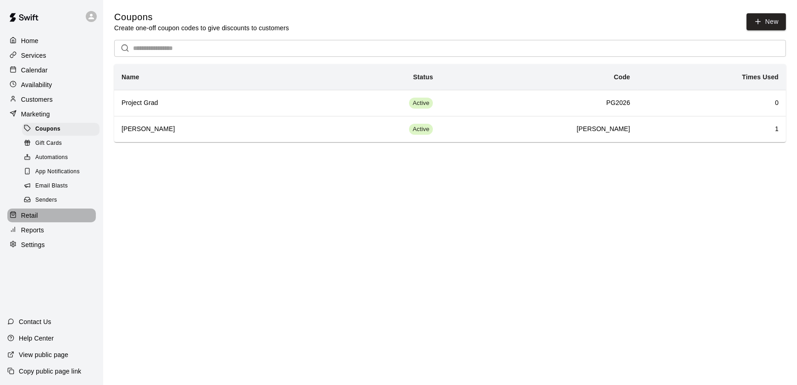
click at [39, 219] on div "Retail" at bounding box center [51, 216] width 89 height 14
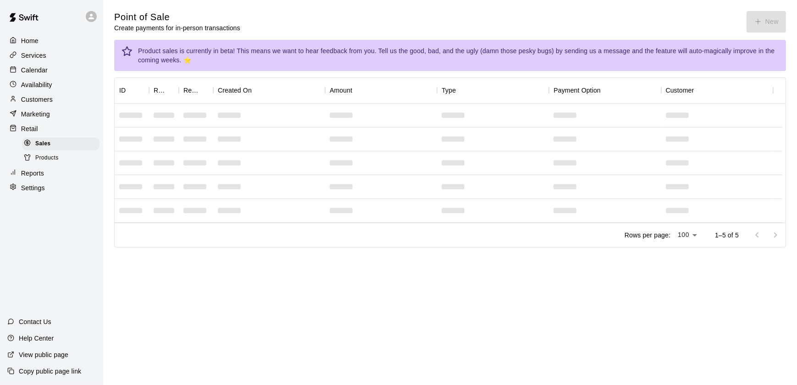
click at [51, 101] on p "Customers" at bounding box center [37, 99] width 32 height 9
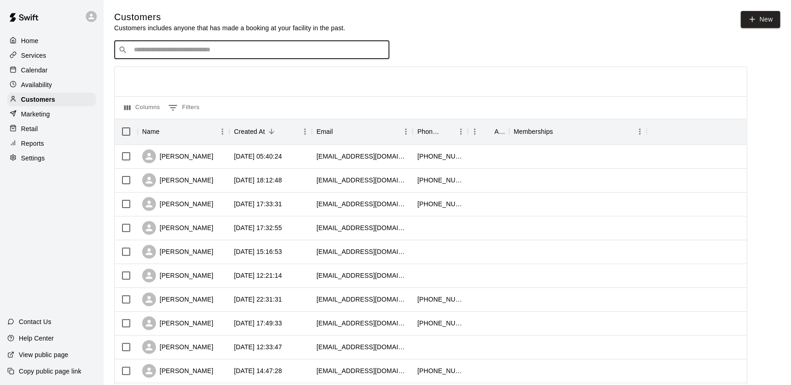
click at [174, 52] on input "Search customers by name or email" at bounding box center [258, 49] width 254 height 9
type input "******"
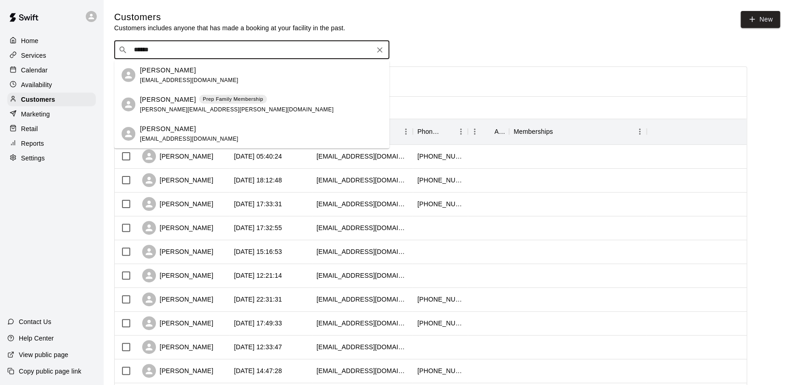
click at [160, 111] on span "[PERSON_NAME][EMAIL_ADDRESS][PERSON_NAME][DOMAIN_NAME]" at bounding box center [237, 109] width 194 height 6
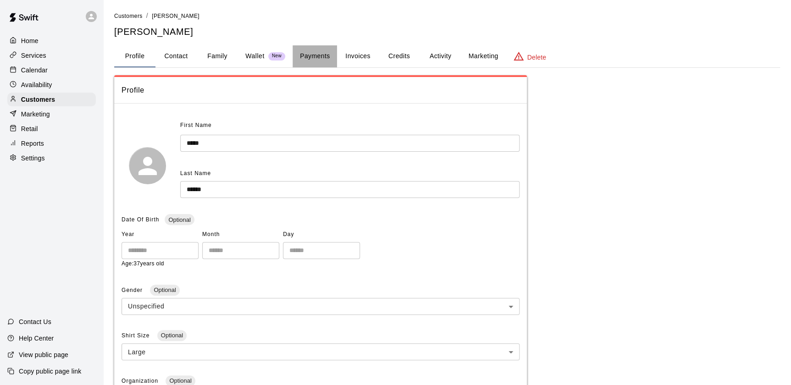
click at [314, 55] on button "Payments" at bounding box center [315, 56] width 44 height 22
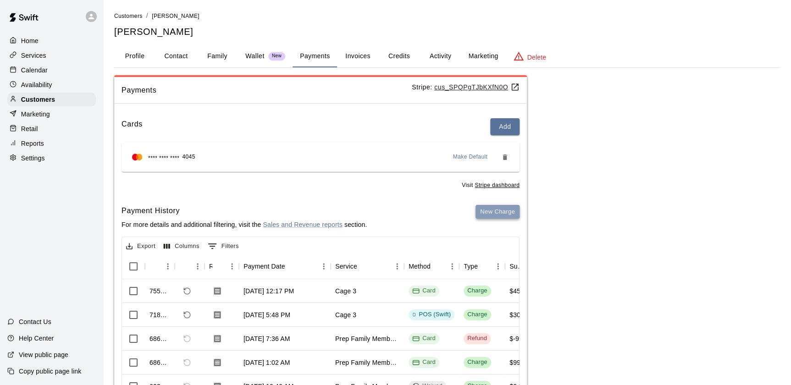
click at [489, 211] on button "New Charge" at bounding box center [498, 212] width 44 height 14
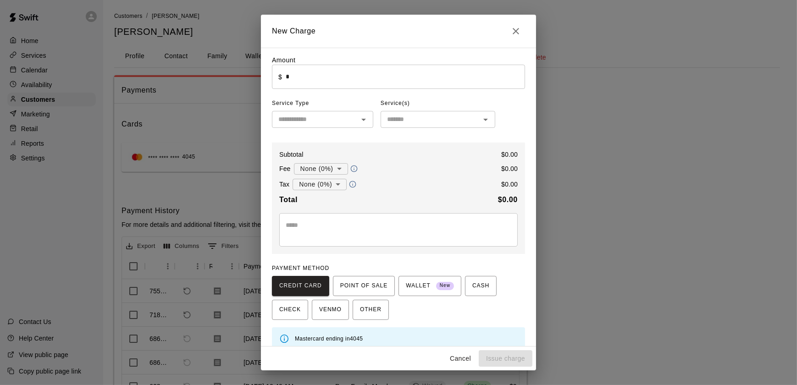
click at [344, 119] on input "text" at bounding box center [315, 119] width 81 height 11
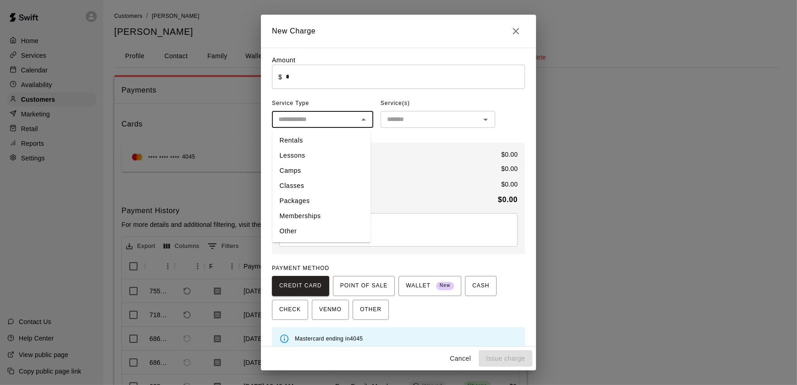
click at [319, 233] on li "Other" at bounding box center [321, 231] width 99 height 15
type input "*****"
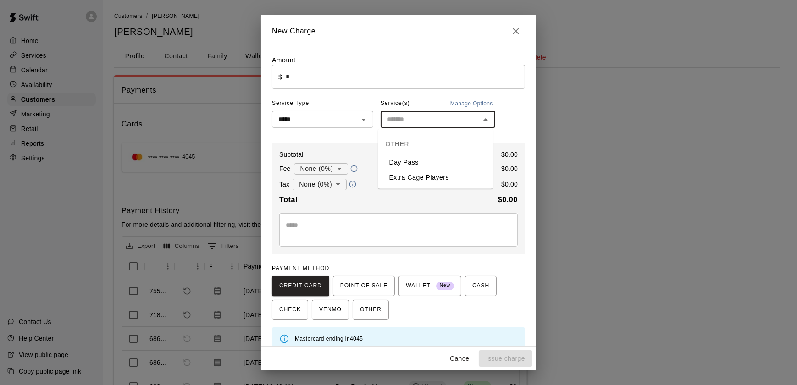
click at [416, 117] on input "text" at bounding box center [430, 119] width 94 height 11
click at [412, 178] on li "Extra Cage Players" at bounding box center [435, 177] width 115 height 15
type input "**********"
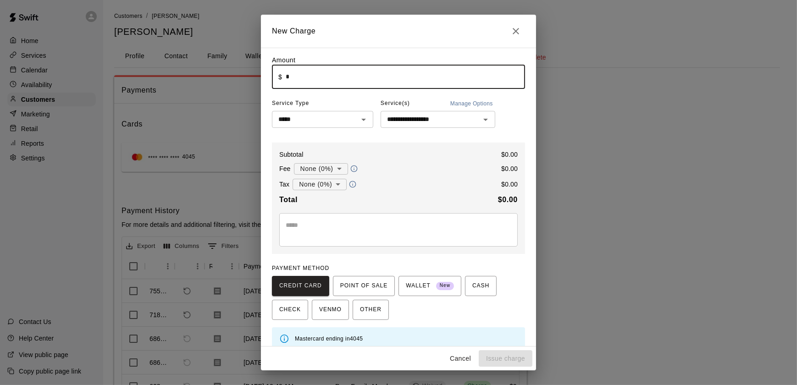
click at [377, 84] on input "*" at bounding box center [405, 77] width 239 height 24
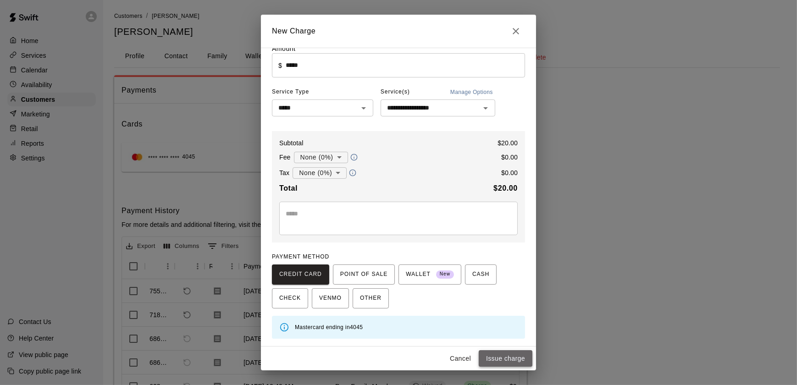
click at [505, 353] on button "Issue charge" at bounding box center [506, 358] width 54 height 17
type input "*"
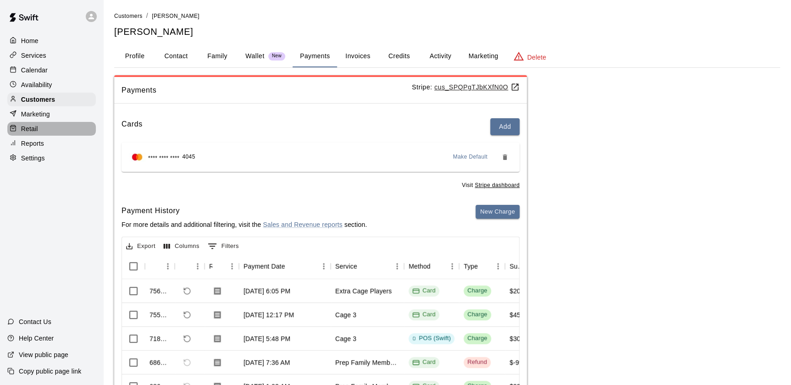
click at [52, 132] on div "Retail" at bounding box center [51, 129] width 89 height 14
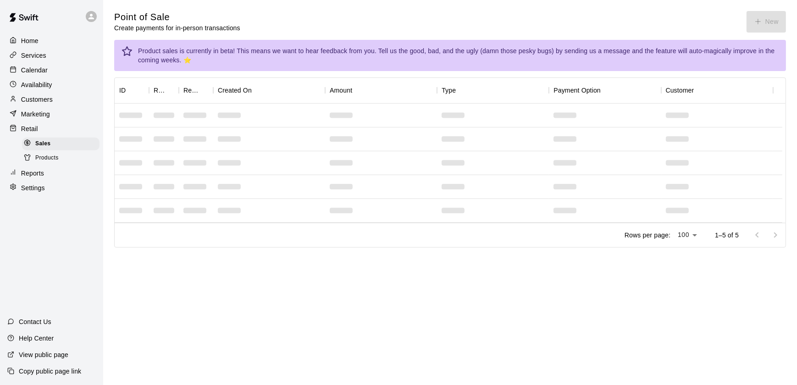
click at [763, 16] on button "New" at bounding box center [766, 22] width 39 height 22
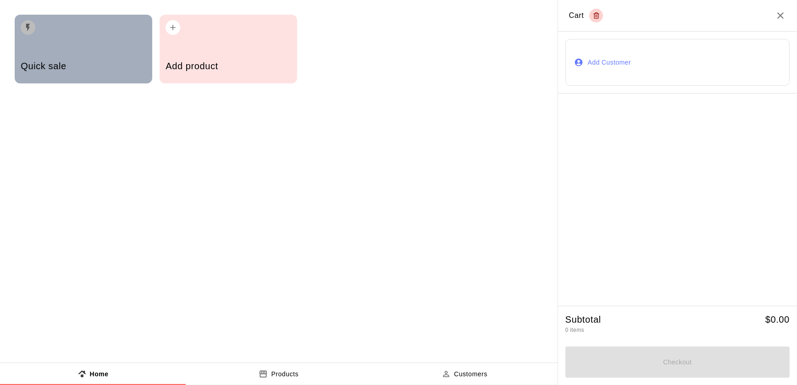
click at [105, 63] on h5 "Quick sale" at bounding box center [83, 66] width 125 height 12
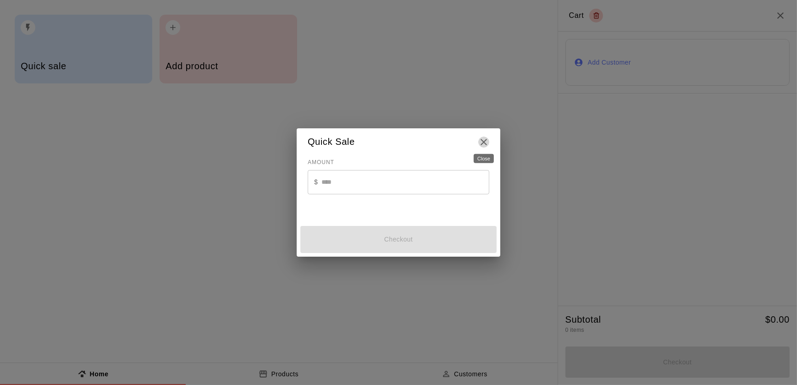
click at [480, 142] on icon "Close" at bounding box center [483, 142] width 11 height 11
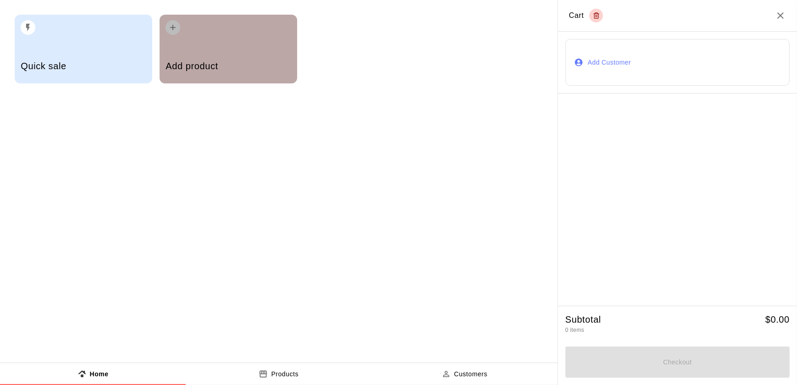
click at [203, 41] on div "Add product" at bounding box center [229, 49] width 138 height 69
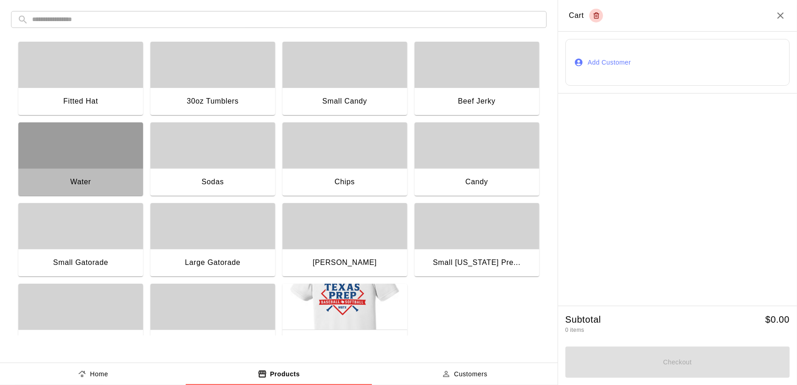
click at [82, 188] on div "Water" at bounding box center [80, 182] width 125 height 29
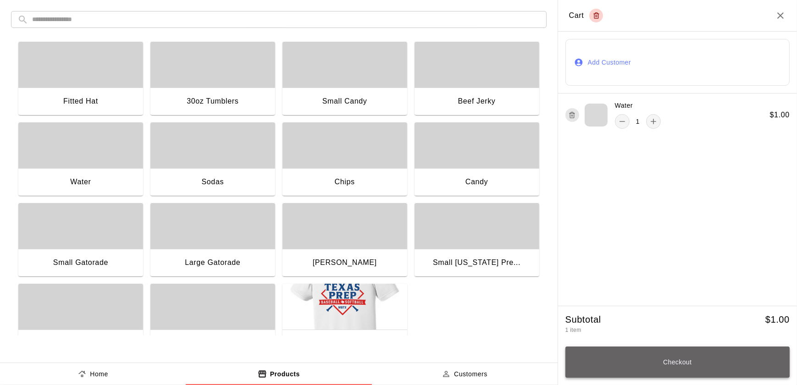
click at [690, 361] on button "Checkout" at bounding box center [678, 362] width 224 height 31
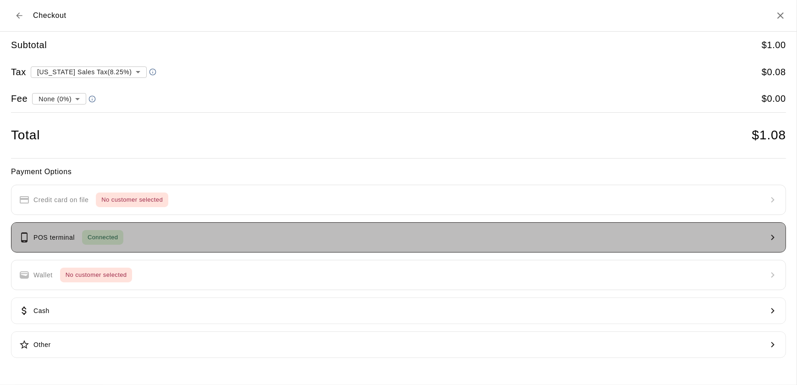
click at [511, 241] on button "POS terminal Connected" at bounding box center [398, 237] width 775 height 30
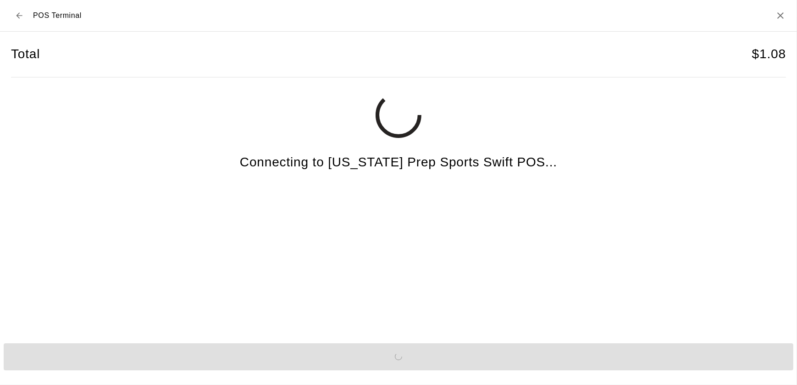
click at [466, 359] on div "Send to POS" at bounding box center [398, 357] width 797 height 34
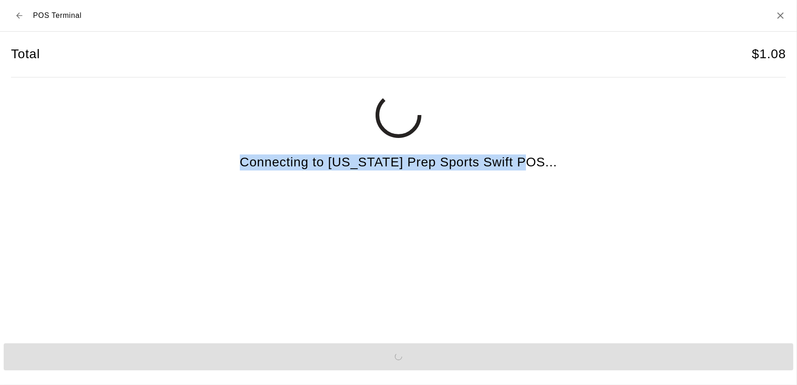
click at [466, 359] on div "Send to POS" at bounding box center [398, 357] width 797 height 34
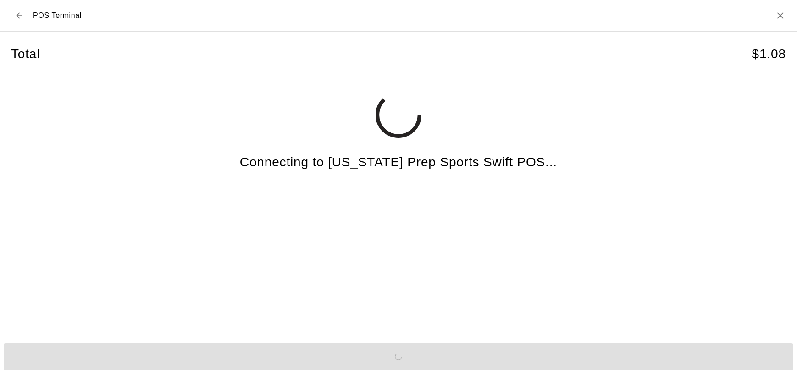
click at [466, 359] on div "Send to POS" at bounding box center [398, 357] width 797 height 34
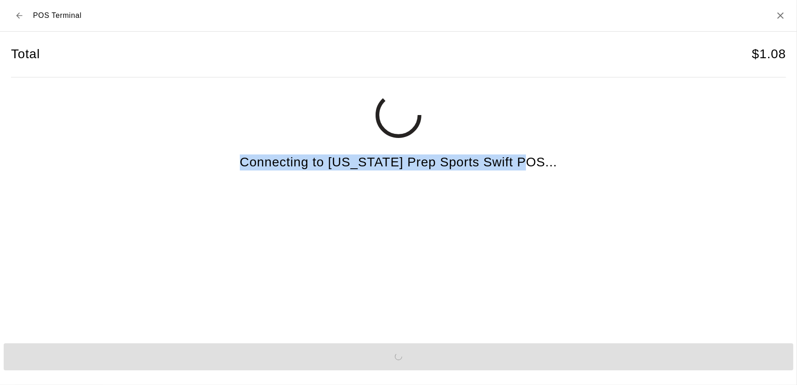
click at [466, 359] on div "Send to POS" at bounding box center [398, 357] width 797 height 34
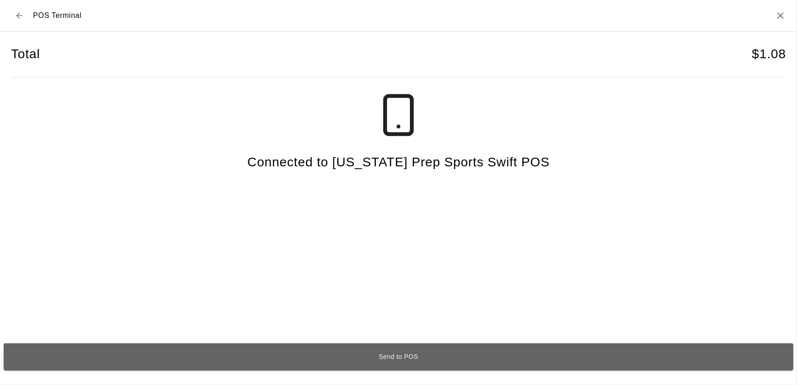
click at [466, 359] on button "Send to POS" at bounding box center [399, 357] width 790 height 27
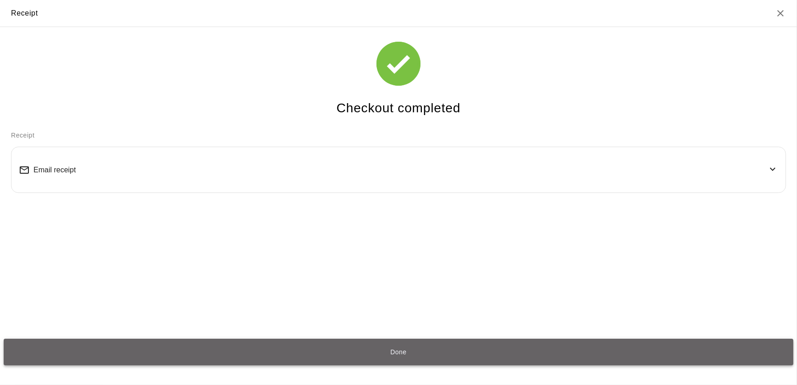
click at [280, 357] on button "Done" at bounding box center [399, 352] width 790 height 27
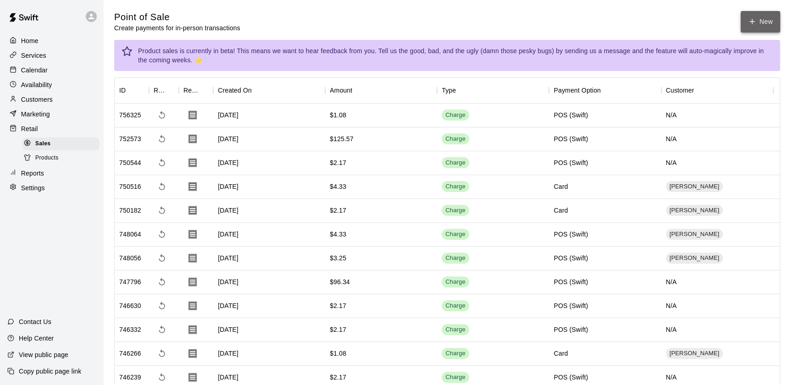
click at [764, 17] on button "New" at bounding box center [760, 22] width 39 height 22
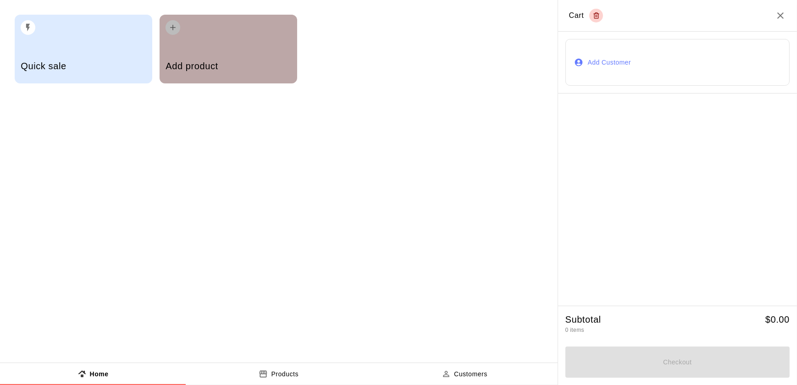
click at [220, 61] on h5 "Add product" at bounding box center [228, 66] width 125 height 12
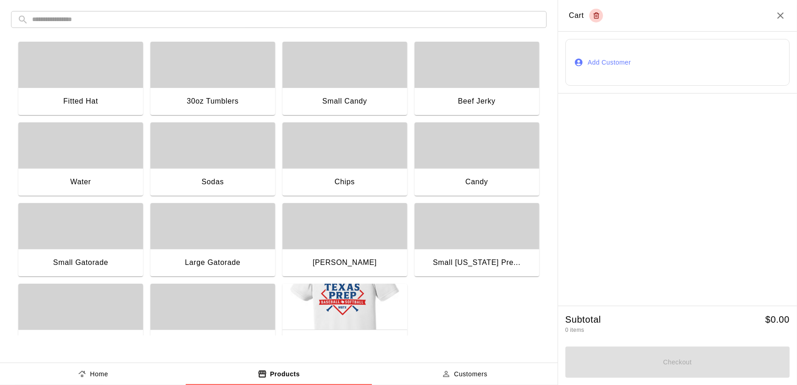
click at [507, 173] on div "Candy" at bounding box center [477, 182] width 125 height 29
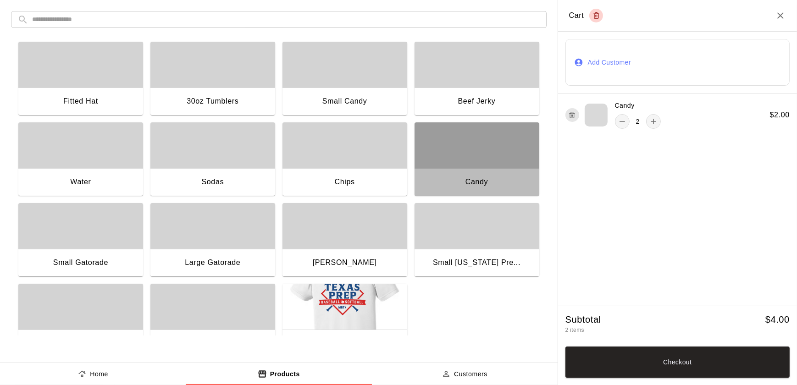
click at [507, 173] on div "Candy" at bounding box center [477, 182] width 125 height 29
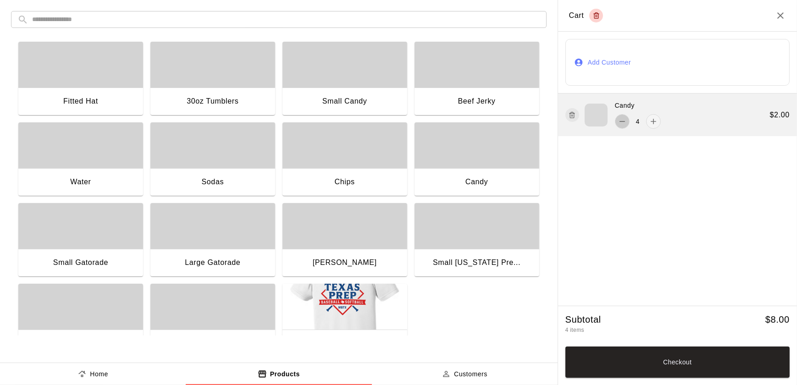
click at [620, 119] on icon "remove" at bounding box center [622, 121] width 9 height 9
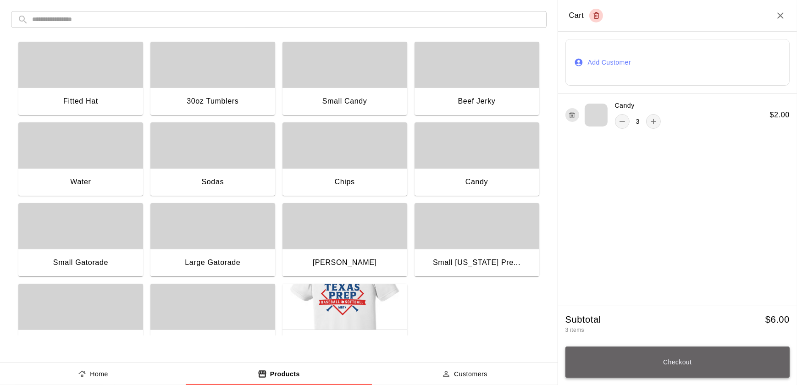
click at [629, 363] on button "Checkout" at bounding box center [678, 362] width 224 height 31
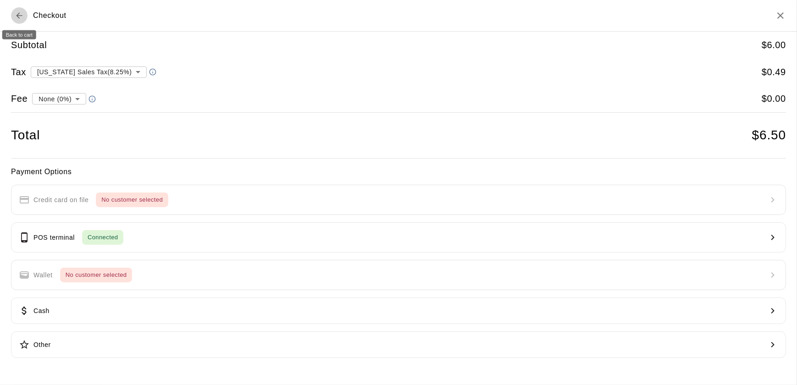
click at [16, 13] on icon "Back to cart" at bounding box center [19, 15] width 9 height 9
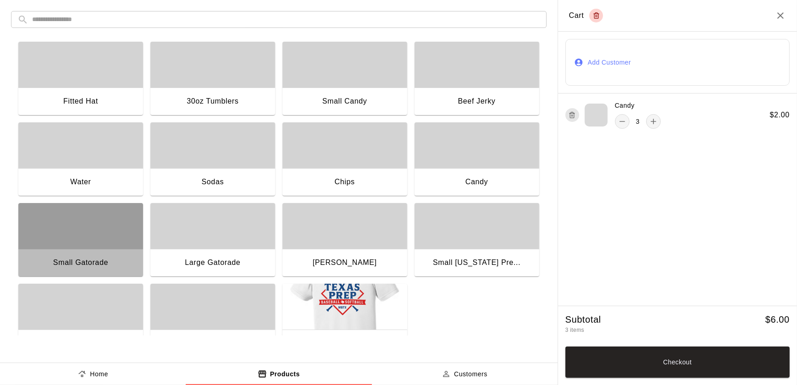
click at [117, 245] on div "button" at bounding box center [80, 226] width 125 height 46
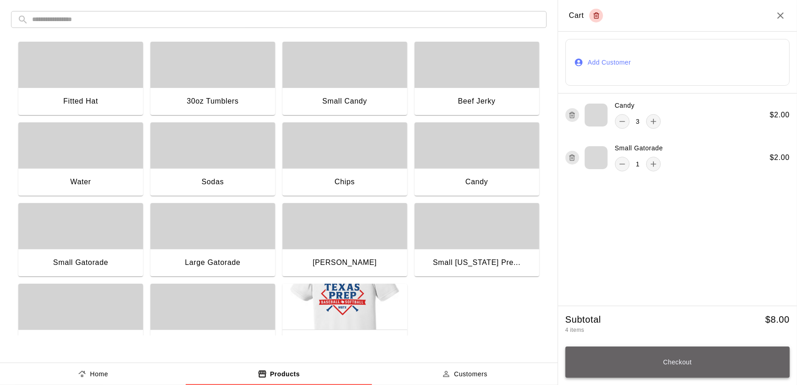
click at [645, 365] on button "Checkout" at bounding box center [678, 362] width 224 height 31
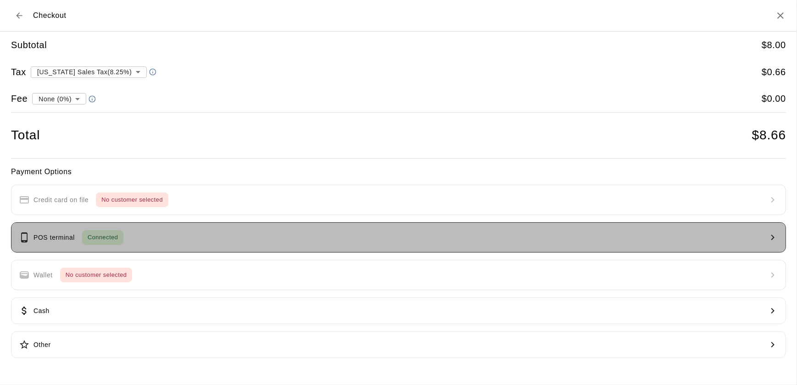
click at [518, 231] on button "POS terminal Connected" at bounding box center [398, 237] width 775 height 30
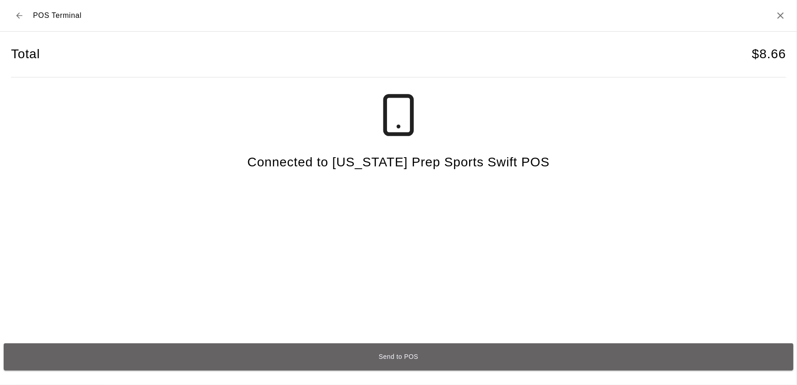
click at [483, 344] on button "Send to POS" at bounding box center [399, 357] width 790 height 27
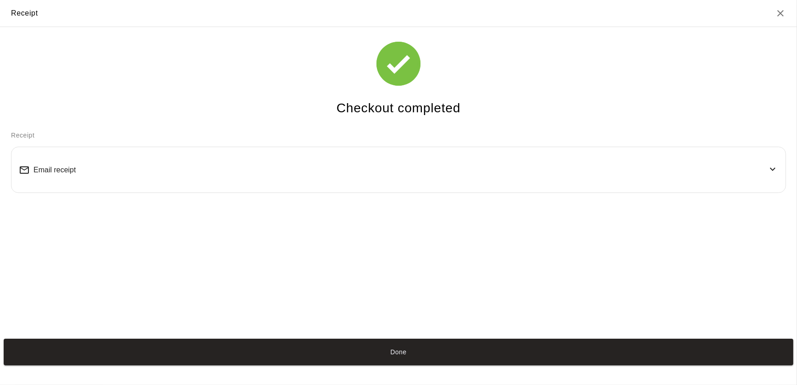
click at [483, 343] on button "Done" at bounding box center [399, 352] width 790 height 27
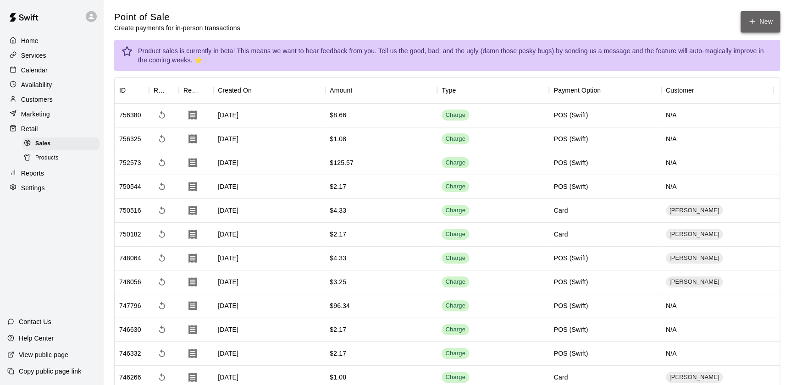
click at [760, 18] on button "New" at bounding box center [760, 22] width 39 height 22
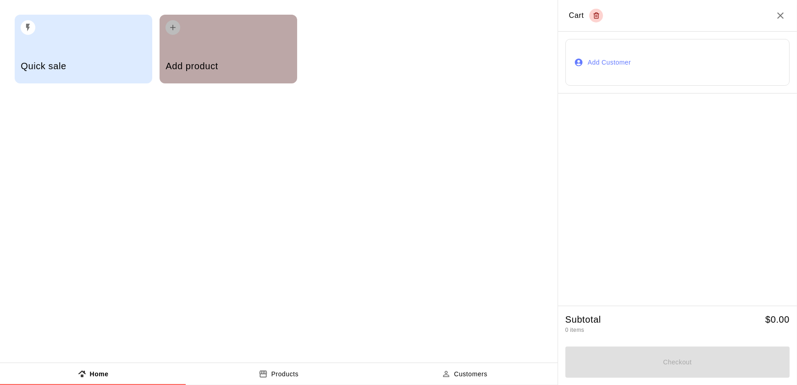
click at [244, 57] on div "Add product" at bounding box center [228, 67] width 125 height 33
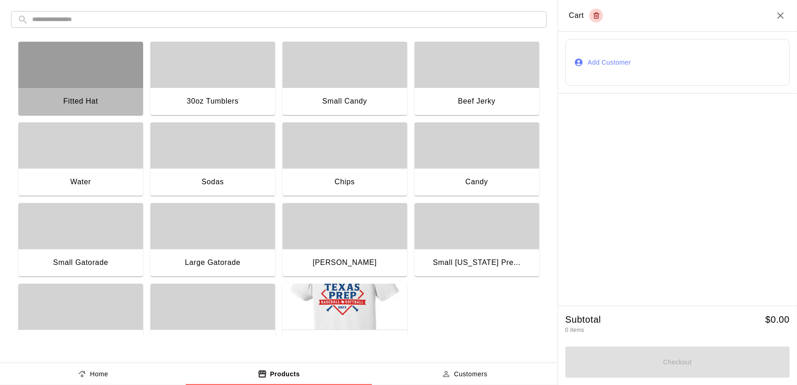
click at [94, 88] on div "Fitted Hat" at bounding box center [80, 102] width 125 height 29
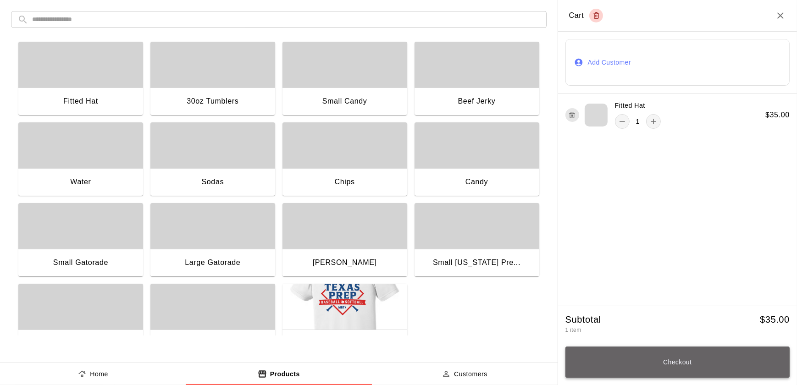
click at [706, 362] on button "Checkout" at bounding box center [678, 362] width 224 height 31
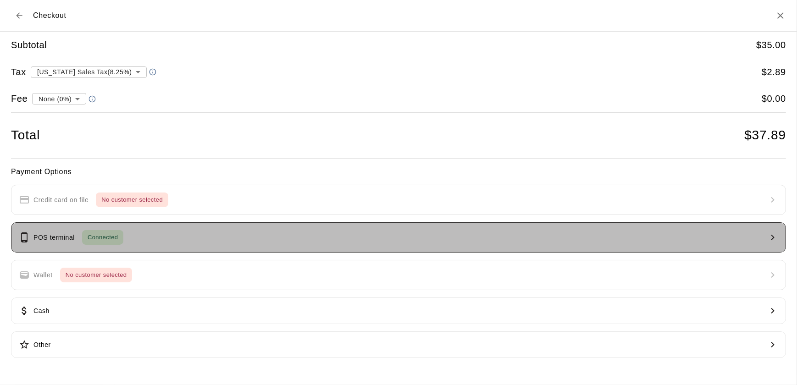
click at [541, 239] on button "POS terminal Connected" at bounding box center [398, 237] width 775 height 30
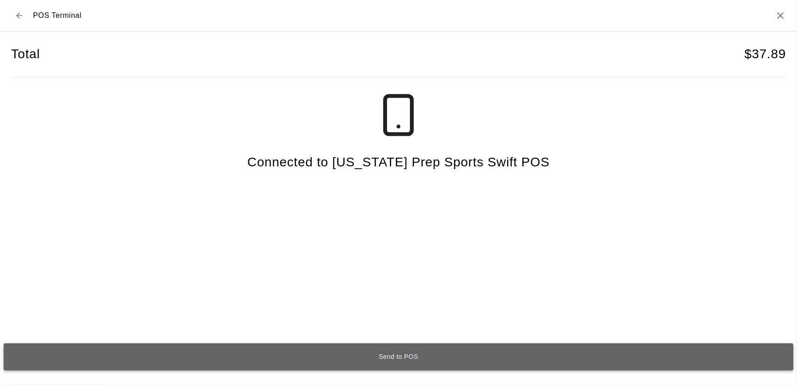
click at [494, 353] on button "Send to POS" at bounding box center [399, 357] width 790 height 27
